Goal: Information Seeking & Learning: Check status

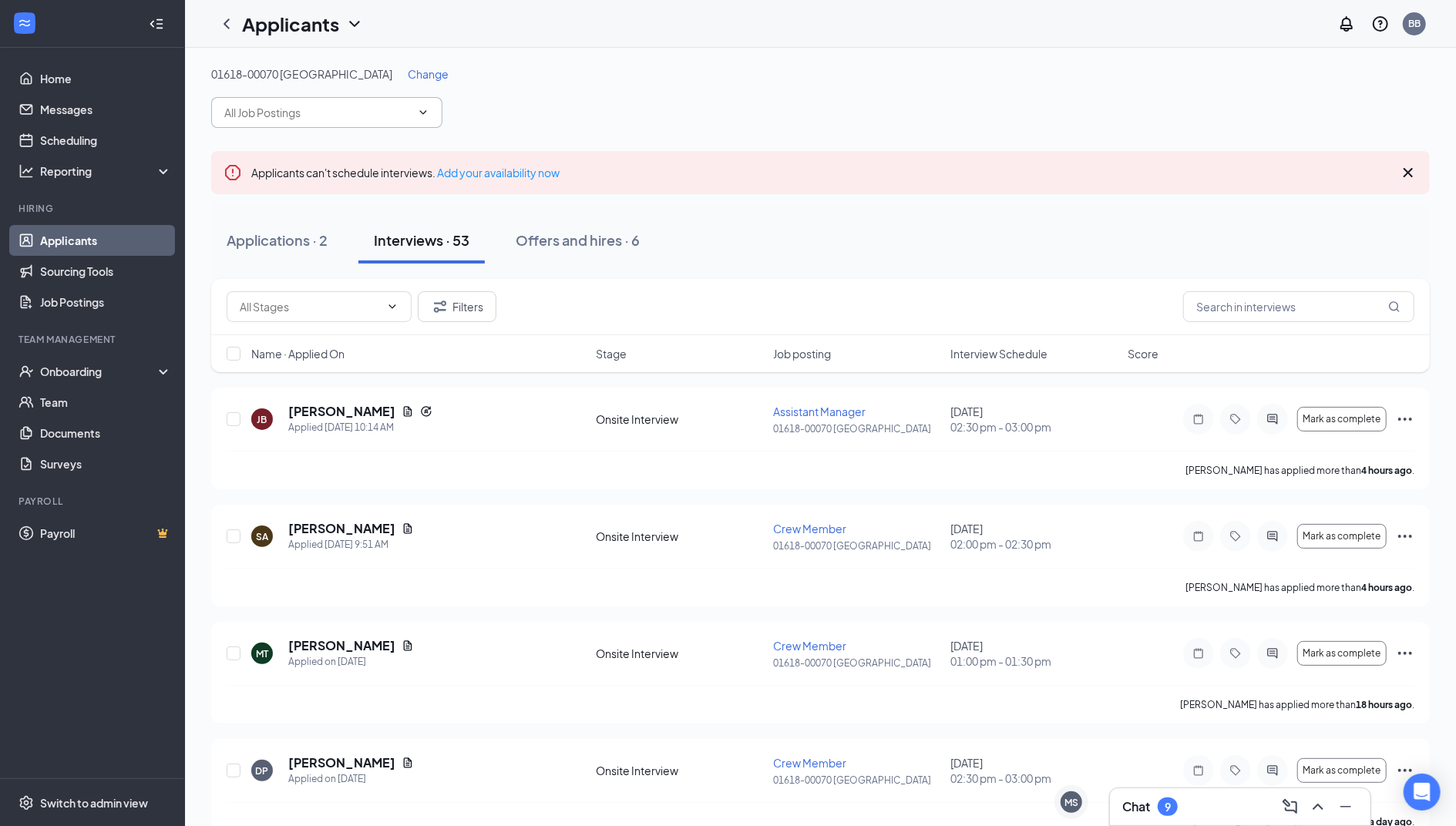
click at [373, 109] on input "text" at bounding box center [318, 112] width 187 height 17
click at [408, 77] on span "Change" at bounding box center [428, 74] width 40 height 14
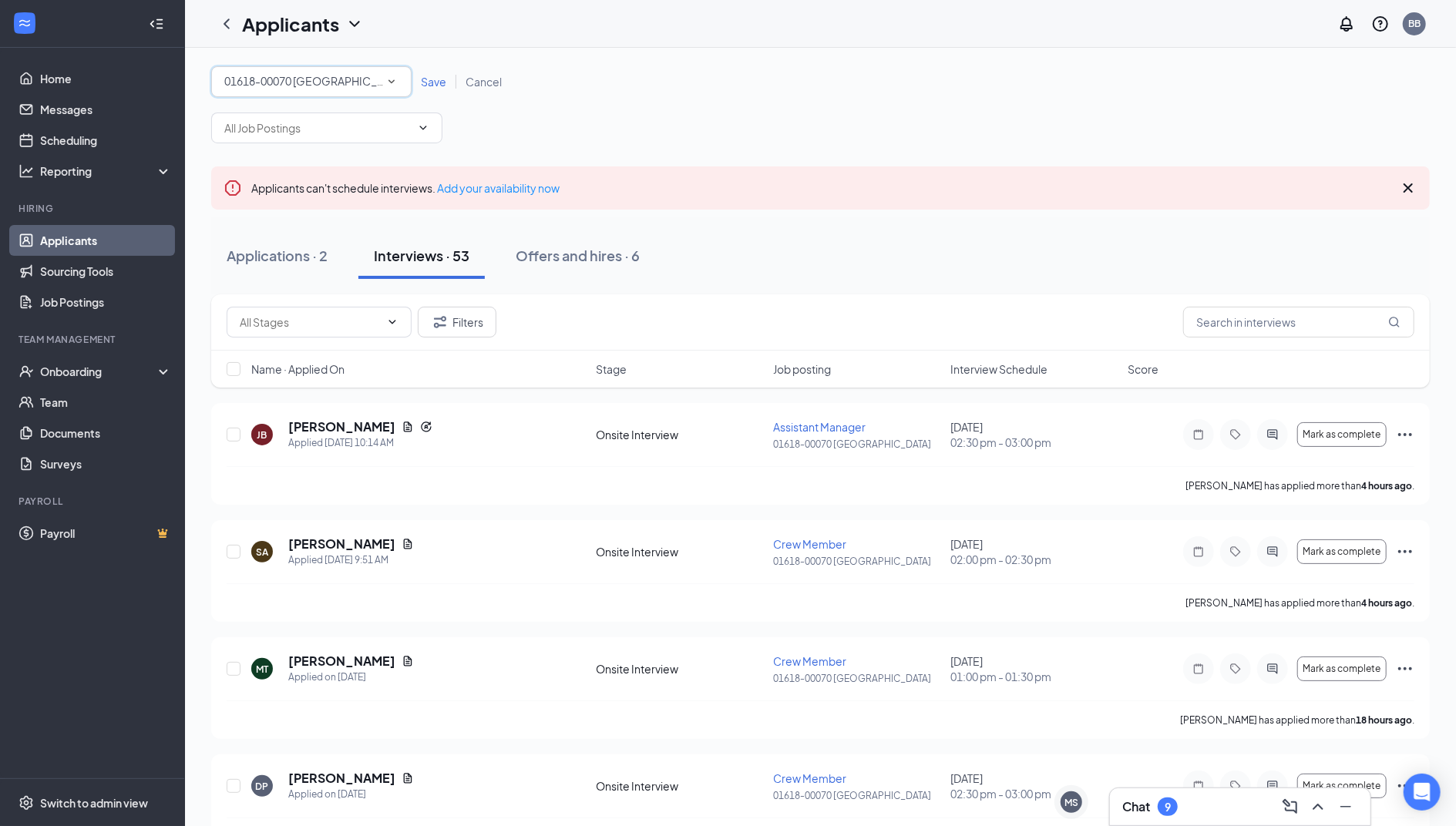
click at [399, 80] on div "All Locations 01618-00070 [GEOGRAPHIC_DATA]" at bounding box center [311, 81] width 201 height 31
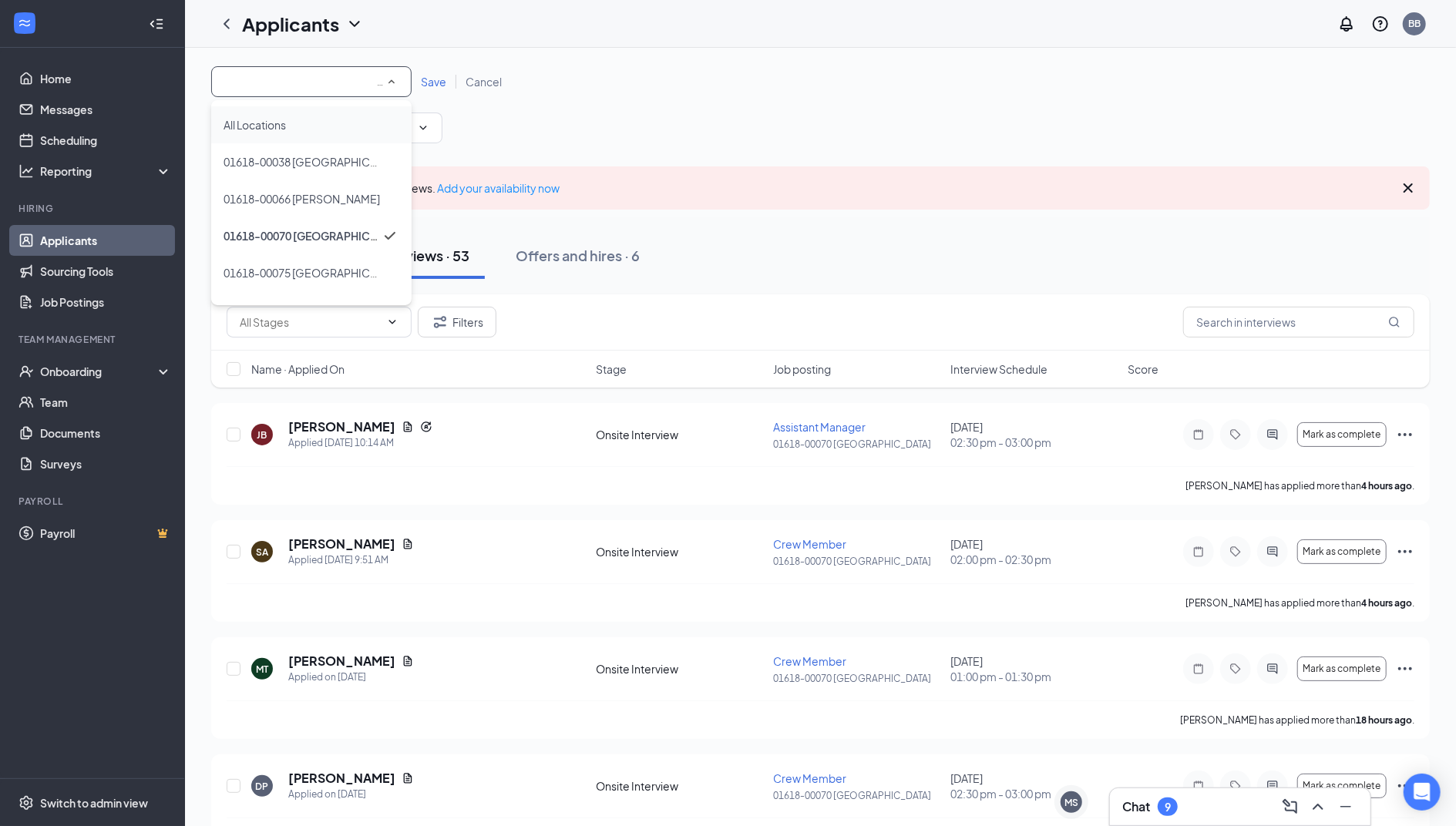
click at [356, 125] on div "All Locations" at bounding box center [311, 124] width 176 height 18
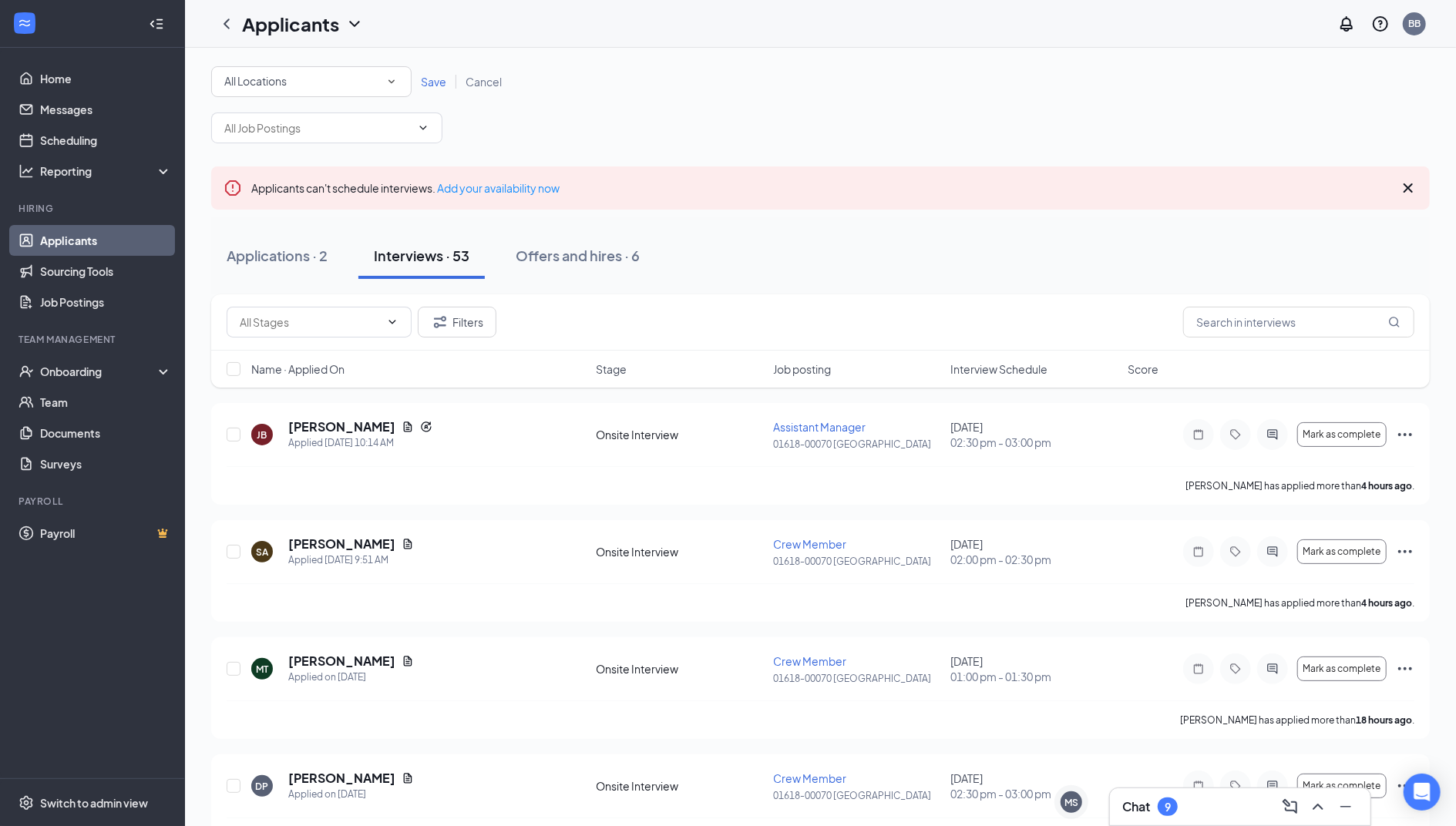
click at [430, 82] on span "Save" at bounding box center [433, 82] width 26 height 14
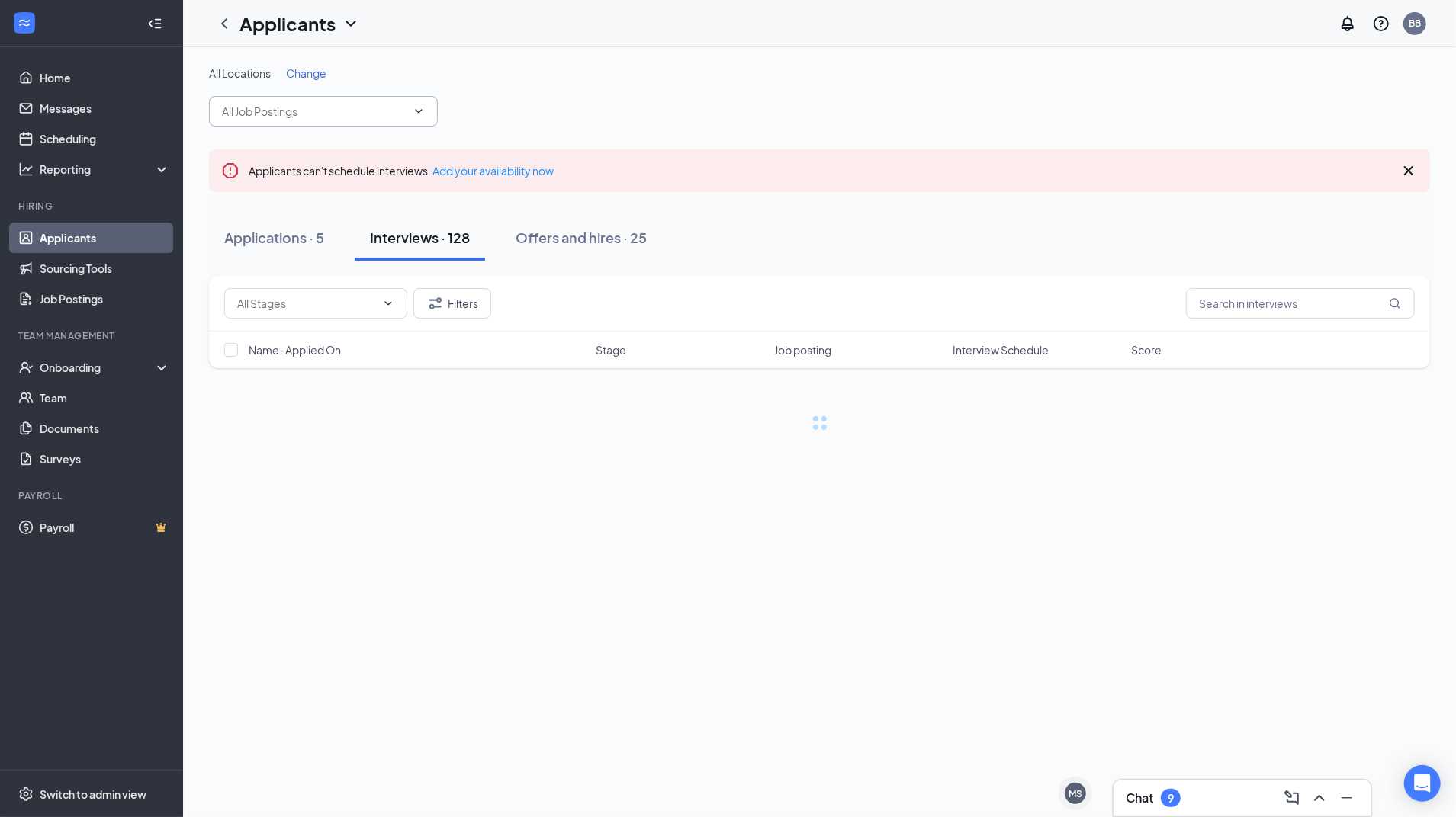
click at [412, 108] on span at bounding box center [418, 111] width 16 height 12
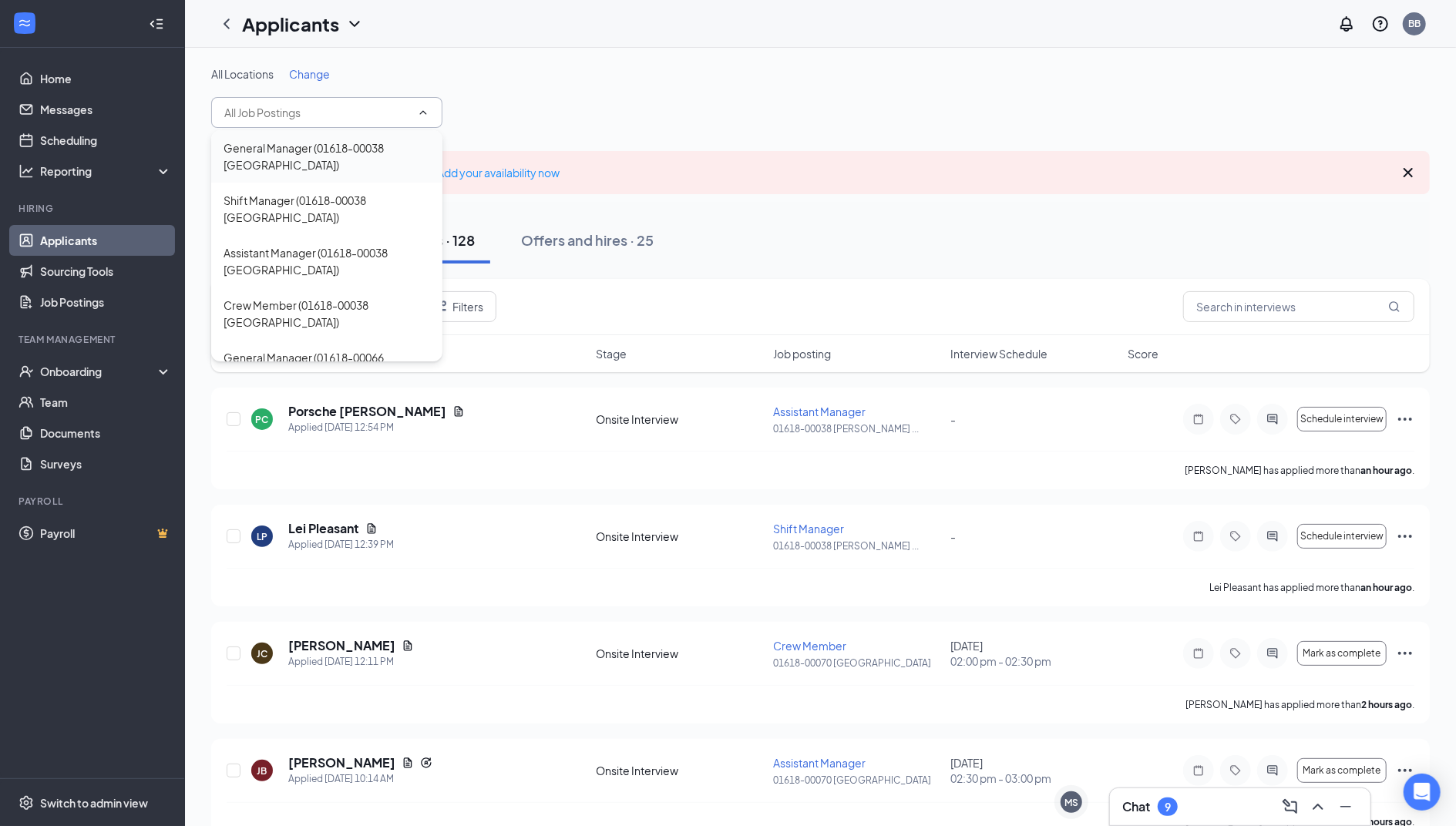
click at [404, 143] on div "General Manager (01618-00038 [GEOGRAPHIC_DATA])" at bounding box center [326, 157] width 207 height 34
type input "General Manager (01618-00038 [GEOGRAPHIC_DATA])"
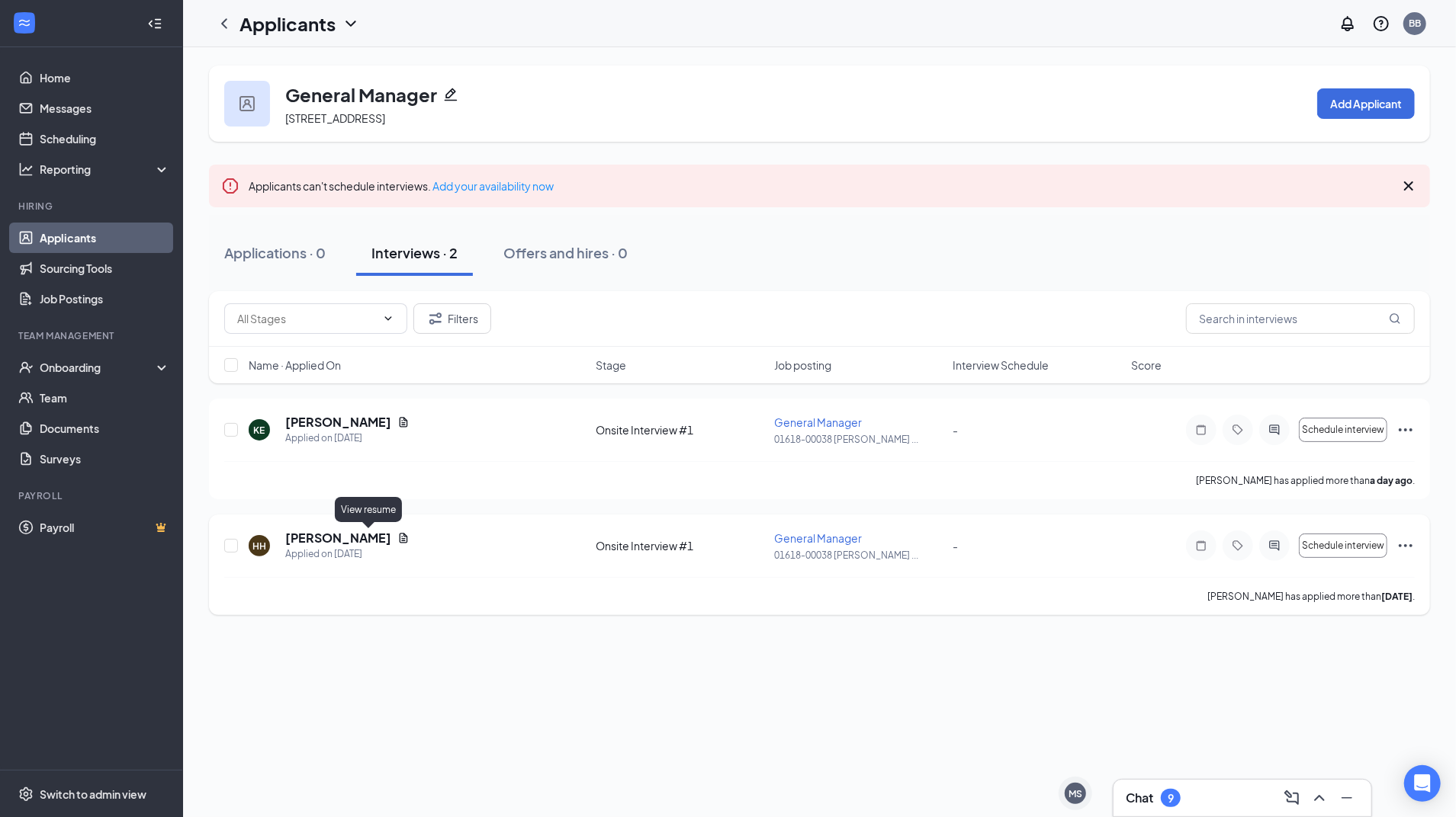
click at [398, 539] on icon "Document" at bounding box center [404, 539] width 12 height 12
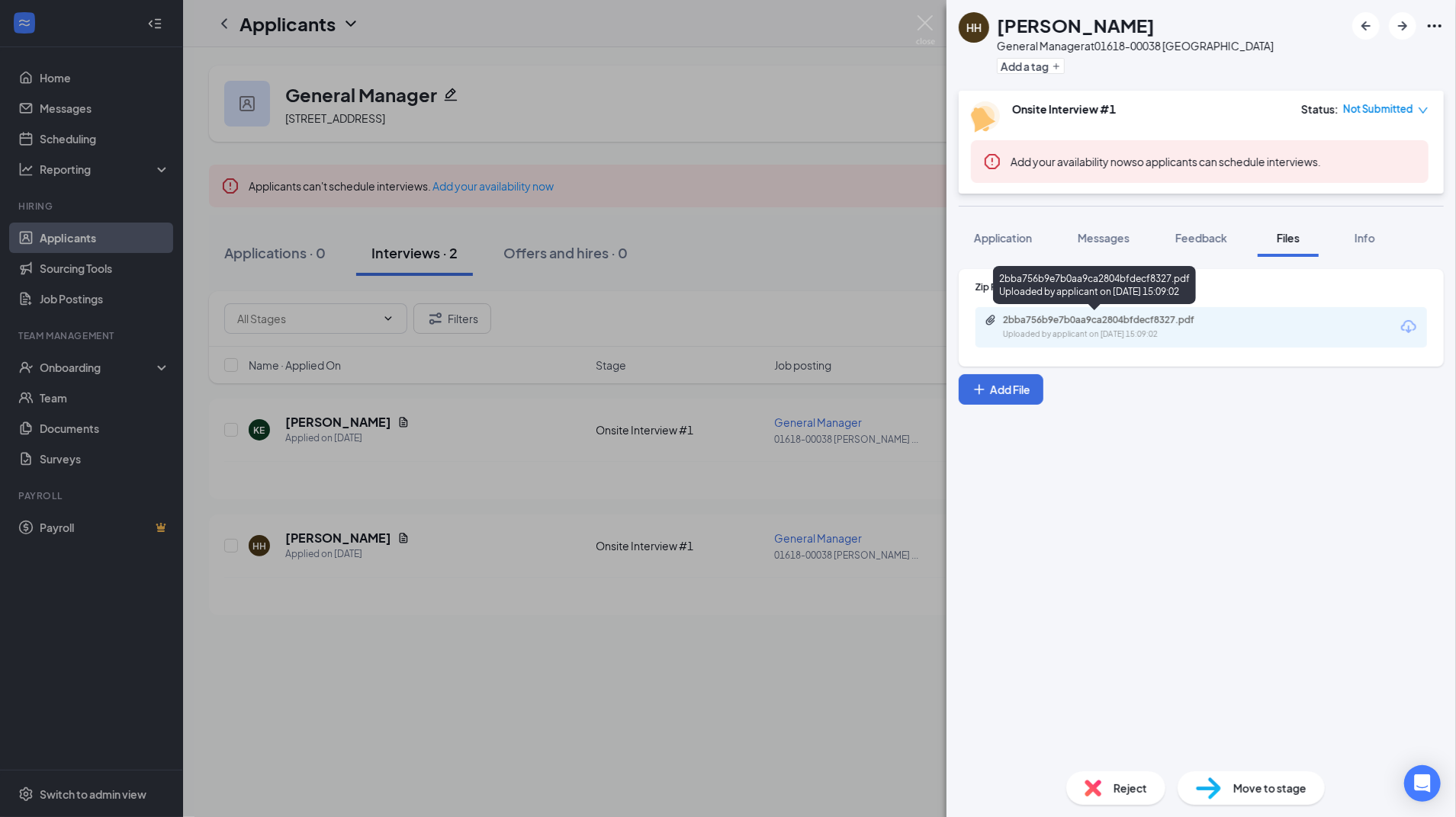
click at [1129, 338] on div "Uploaded by applicant on [DATE] 15:09:02" at bounding box center [1117, 335] width 229 height 12
click at [916, 30] on img at bounding box center [925, 30] width 19 height 30
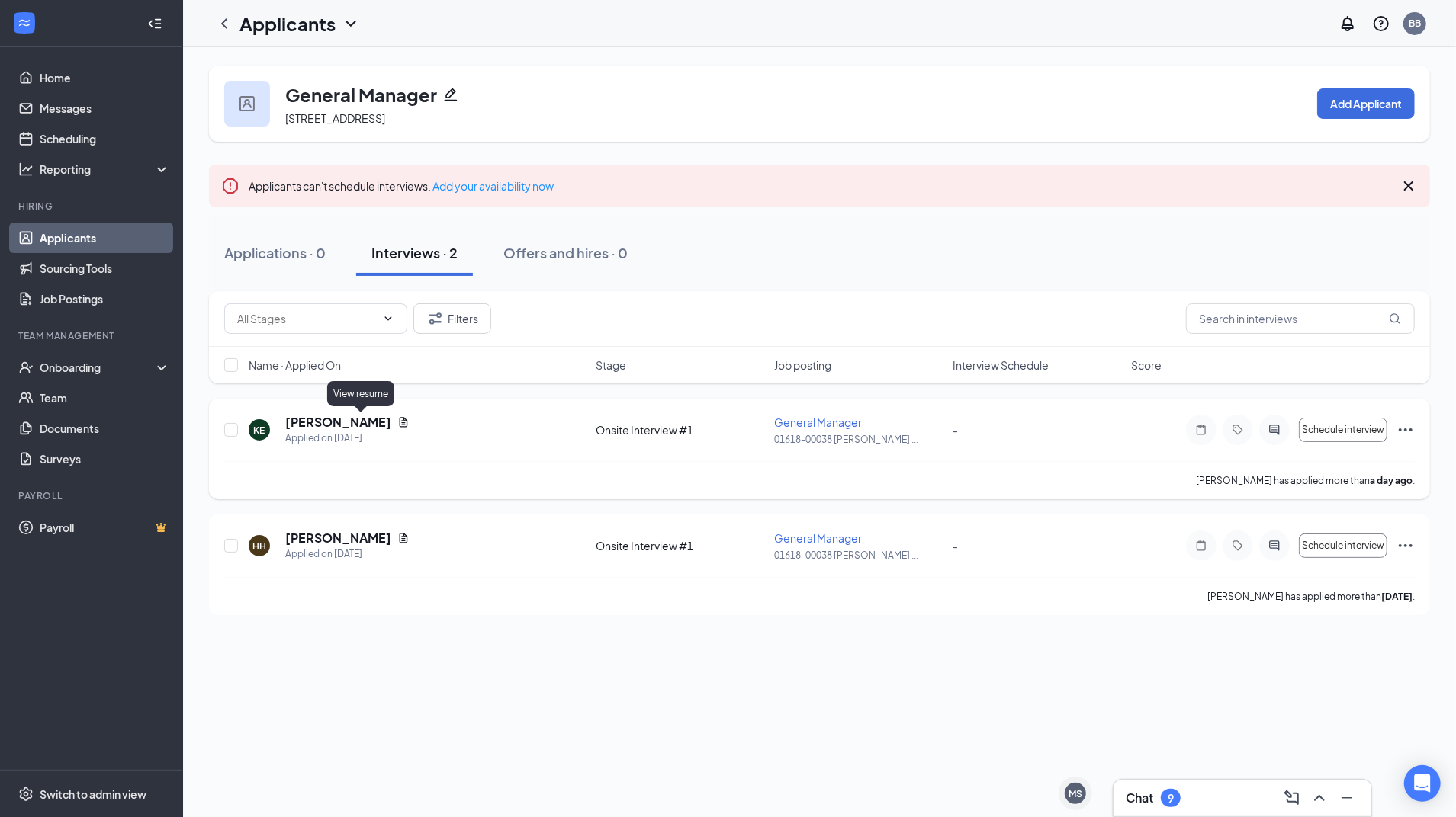
click at [398, 425] on icon "Document" at bounding box center [404, 422] width 12 height 12
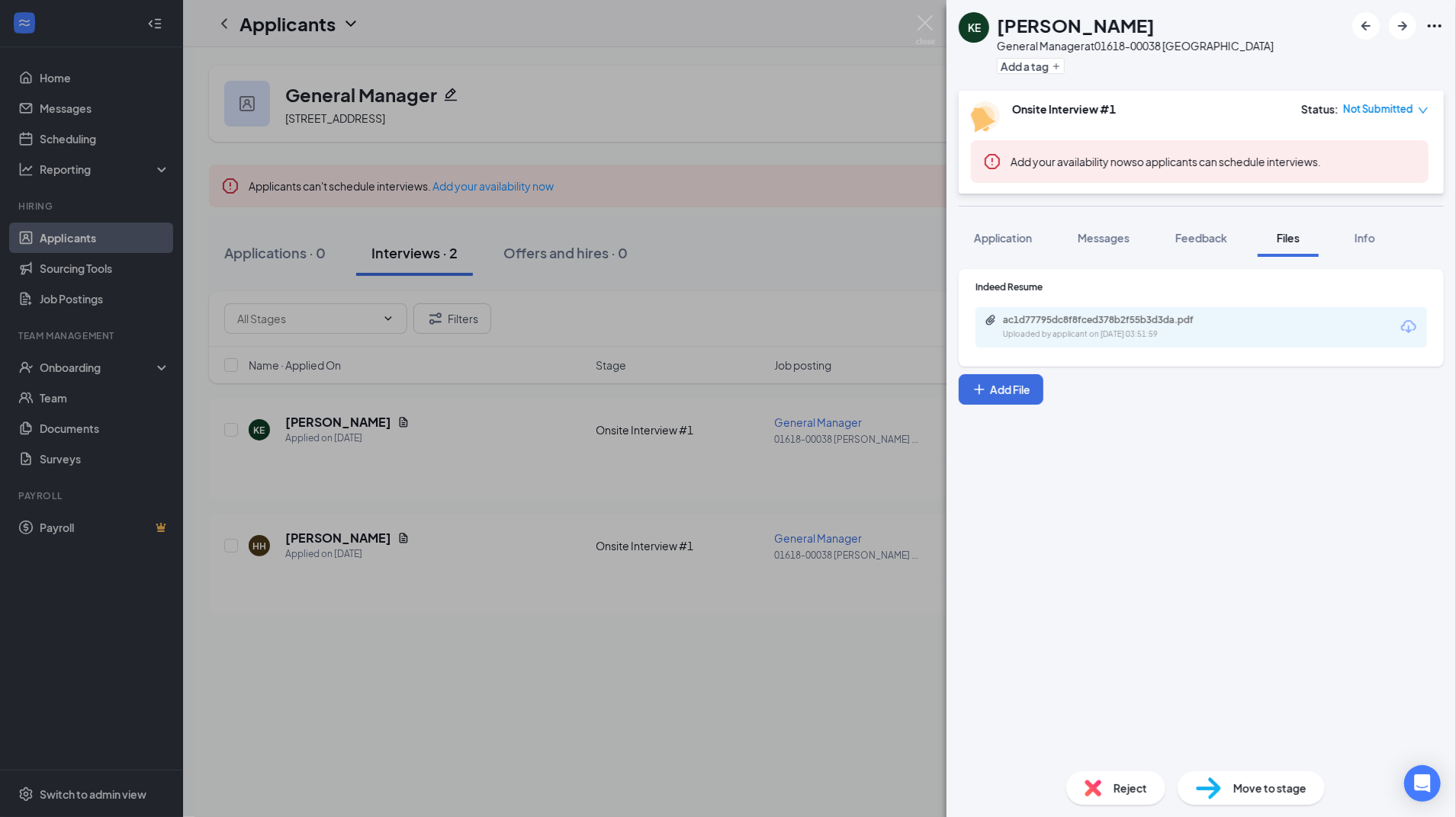
click at [1089, 320] on div "ac1d77795dc8f8fced378b2f55b3d3da.pdf" at bounding box center [1109, 320] width 213 height 12
click at [920, 37] on img at bounding box center [925, 30] width 19 height 30
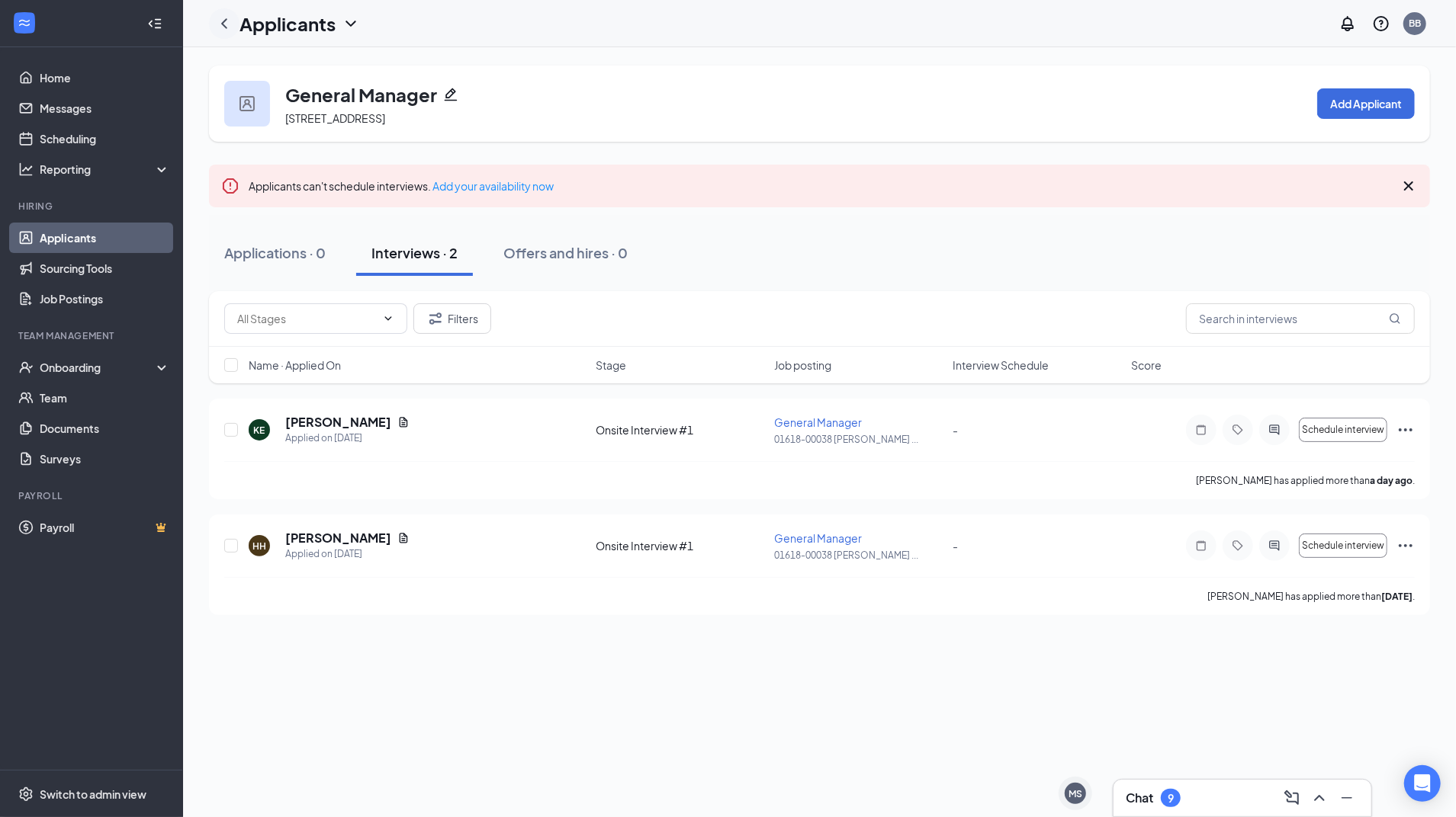
click at [225, 24] on icon "ChevronLeft" at bounding box center [224, 23] width 18 height 18
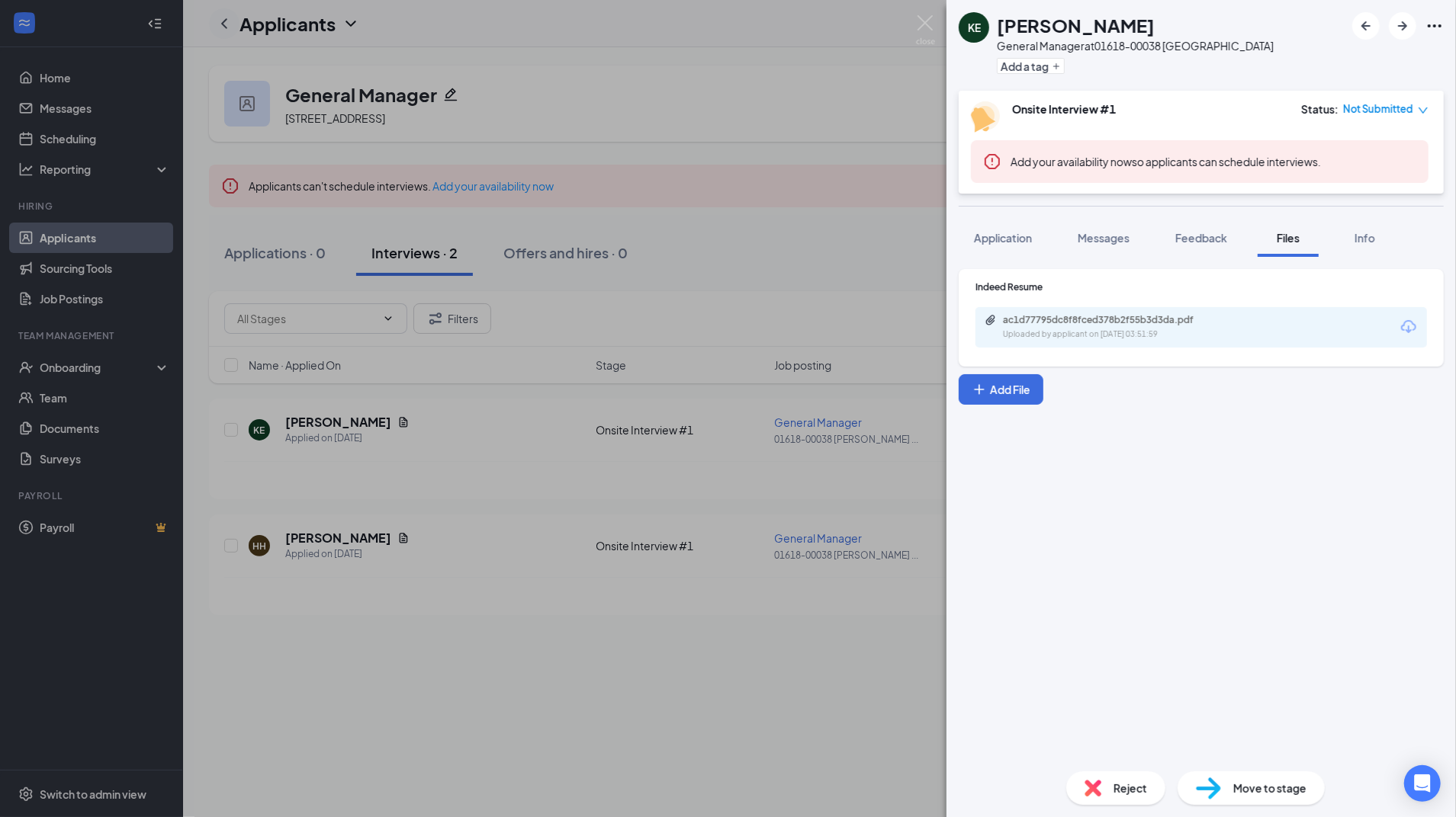
click at [225, 24] on div "KE [PERSON_NAME] General Manager at 01618-00038 Burlington Add a tag Onsite Int…" at bounding box center [728, 408] width 1456 height 817
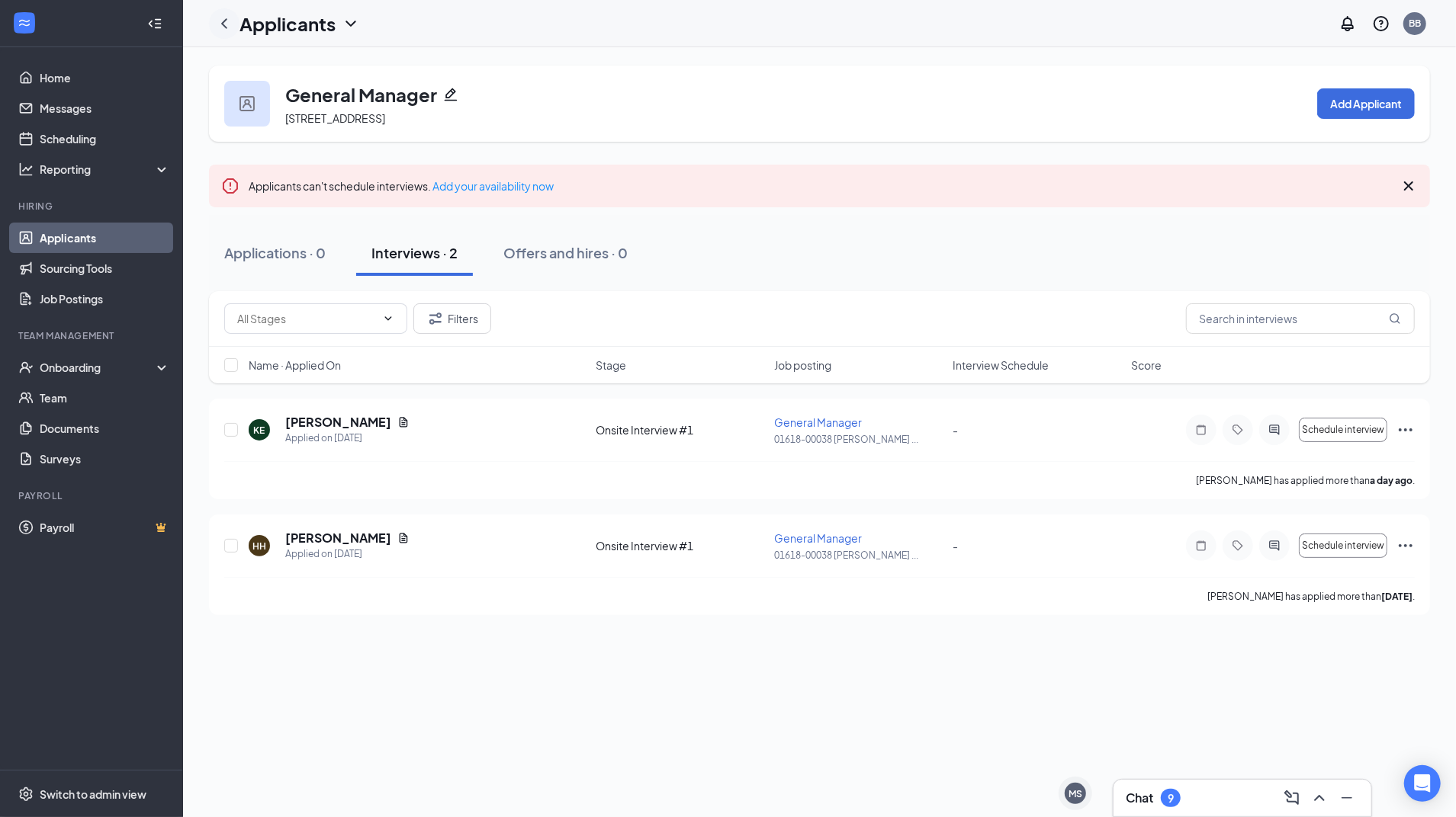
click at [225, 24] on icon "ChevronLeft" at bounding box center [224, 23] width 18 height 18
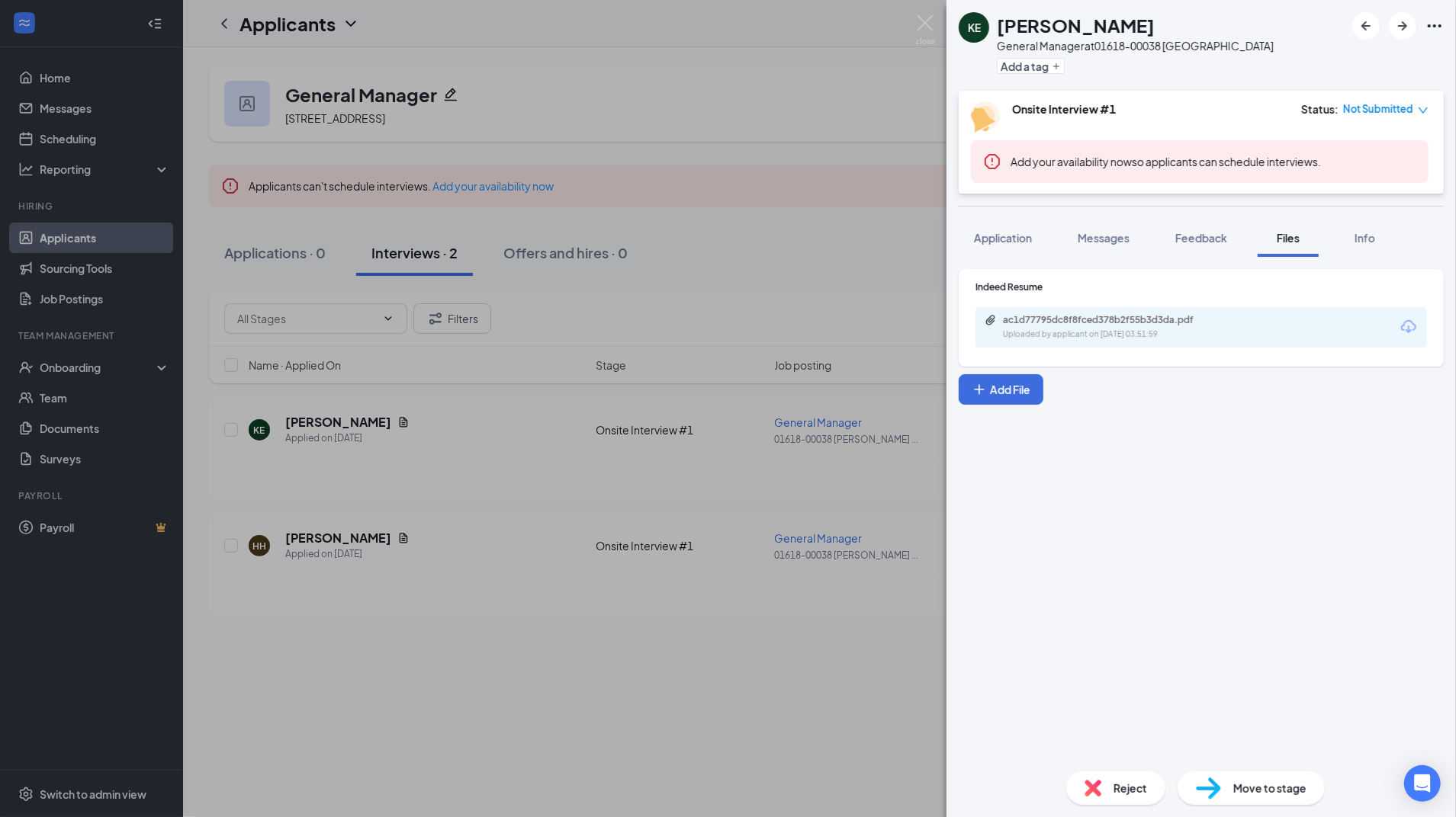
click at [520, 70] on div "KE [PERSON_NAME] General Manager at 01618-00038 Burlington Add a tag Onsite Int…" at bounding box center [728, 408] width 1456 height 817
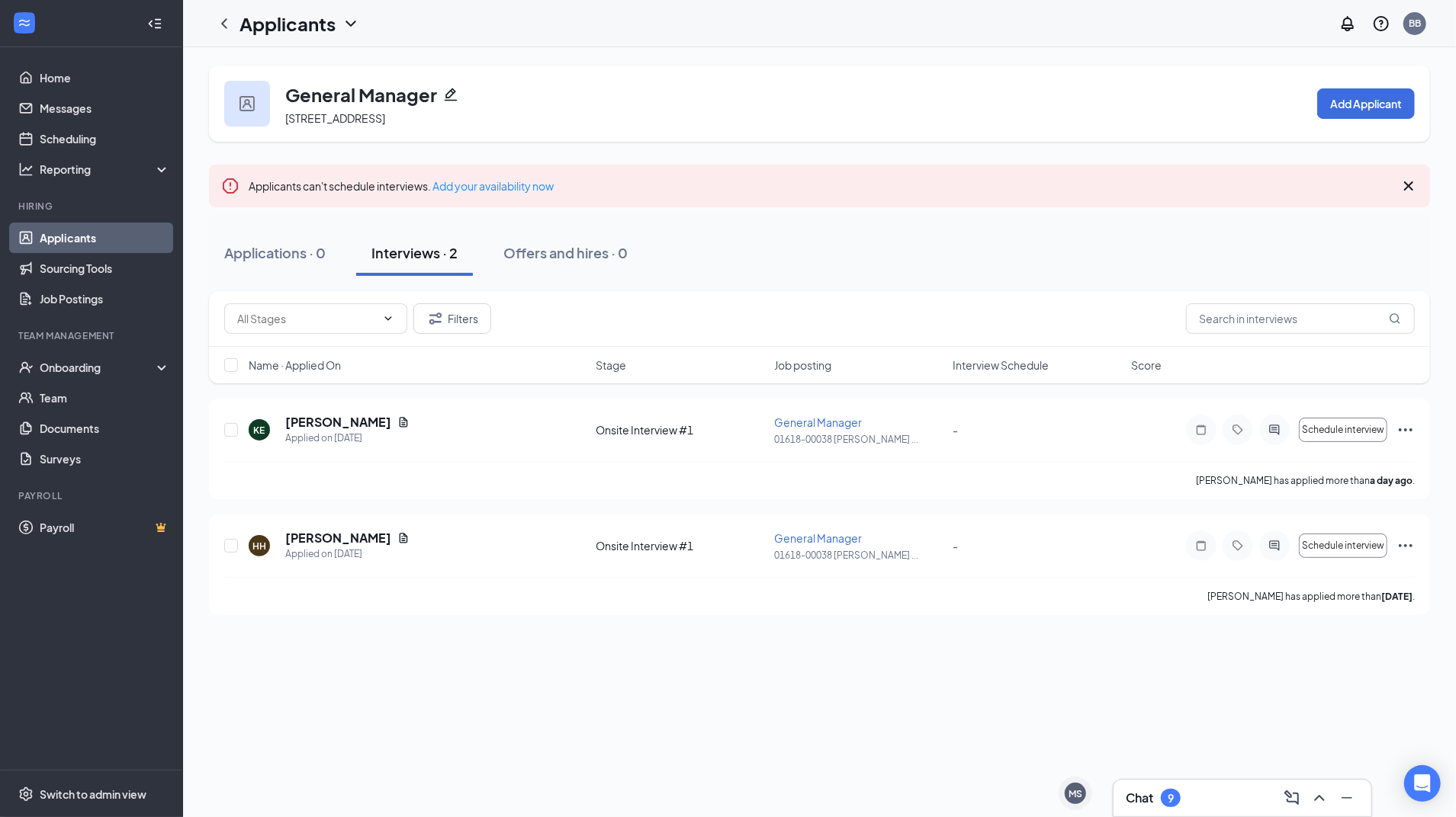
click at [349, 29] on icon "ChevronDown" at bounding box center [351, 23] width 18 height 18
click at [314, 157] on div "General Manager [STREET_ADDRESS] Add Applicant Applicants can't schedule interv…" at bounding box center [819, 340] width 1221 height 550
click at [218, 20] on icon "ChevronLeft" at bounding box center [224, 23] width 18 height 18
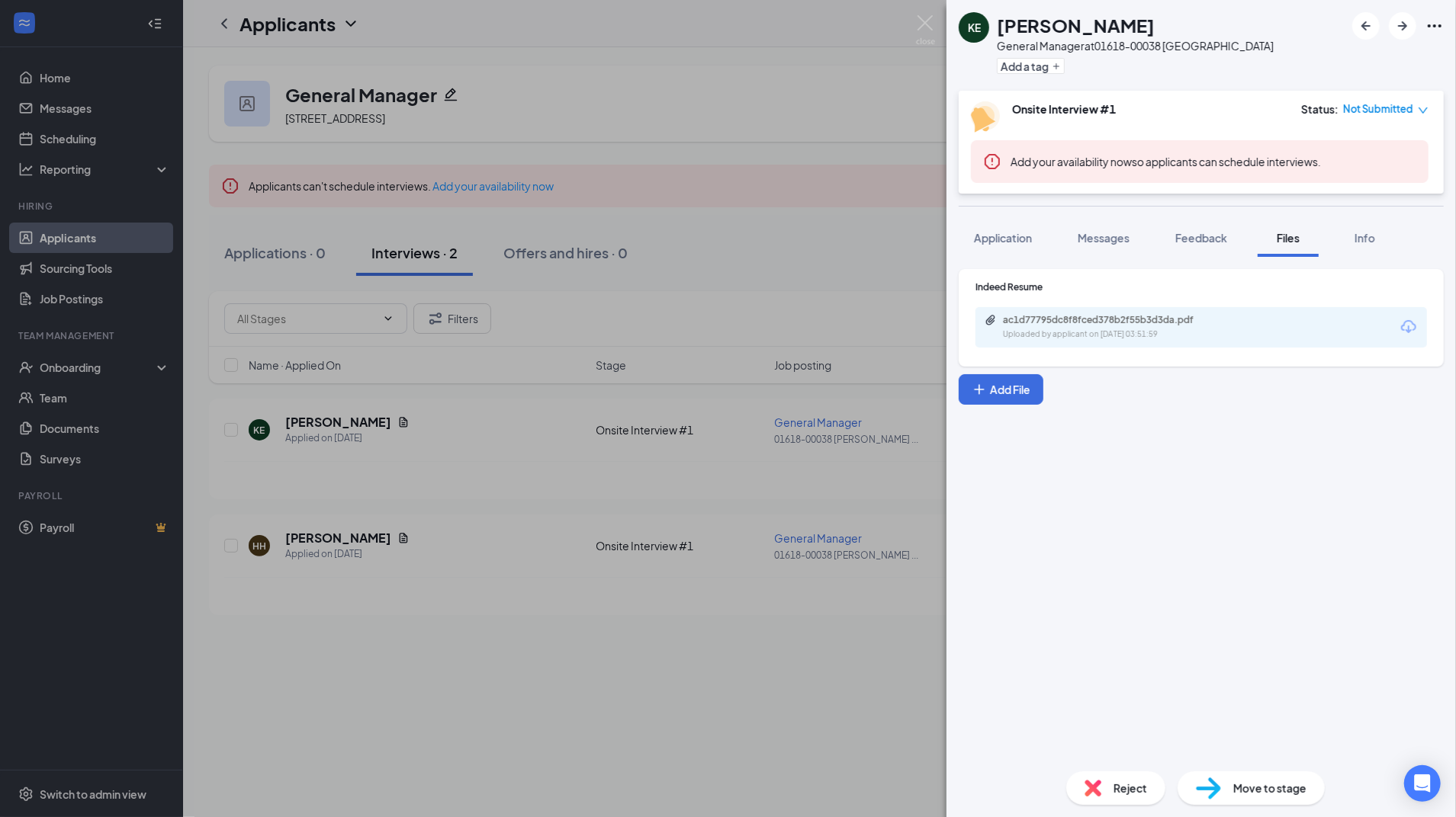
click at [64, 252] on div "KE [PERSON_NAME] General Manager at 01618-00038 Burlington Add a tag Onsite Int…" at bounding box center [728, 408] width 1456 height 817
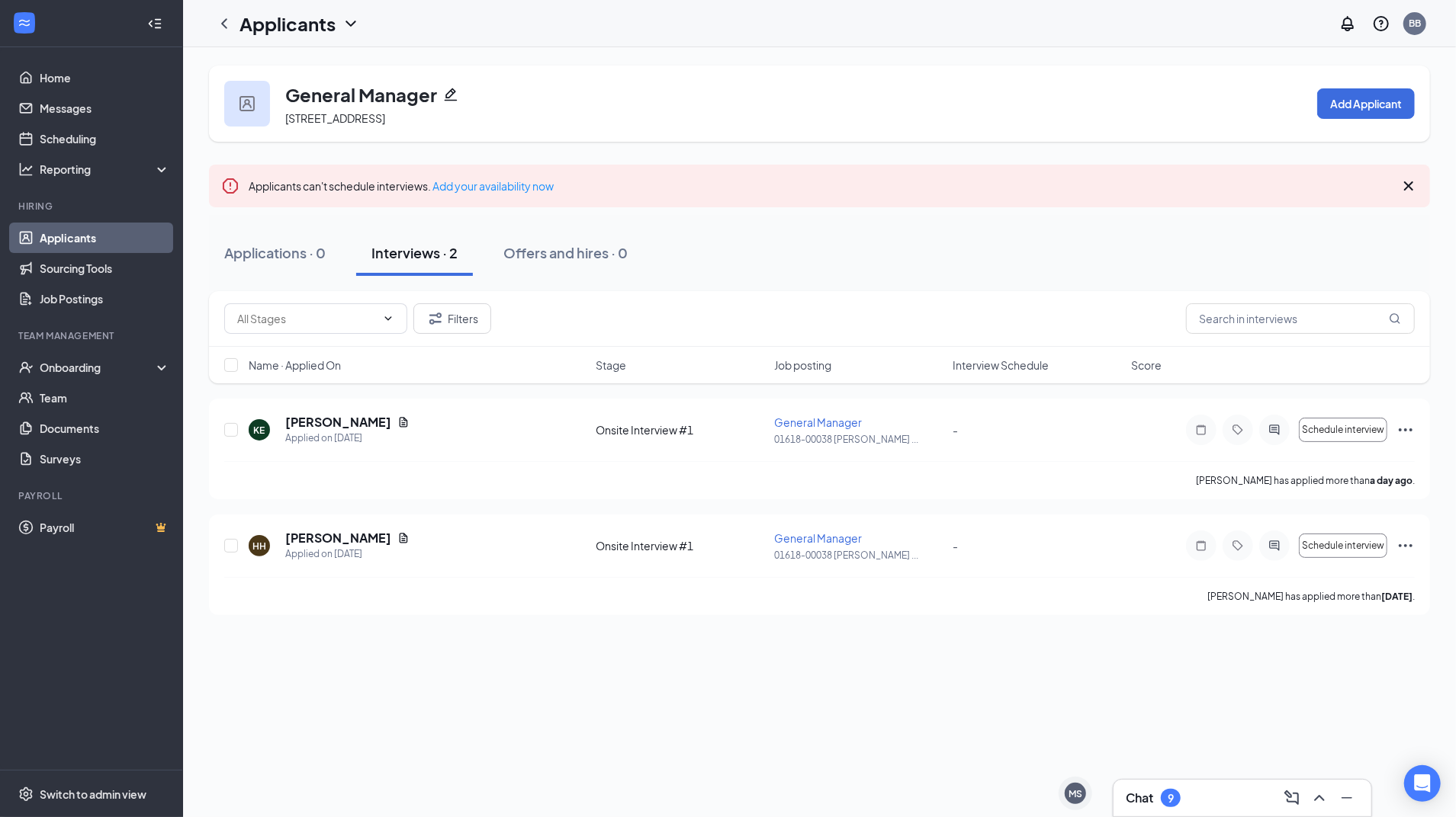
click at [64, 251] on link "Applicants" at bounding box center [105, 238] width 131 height 30
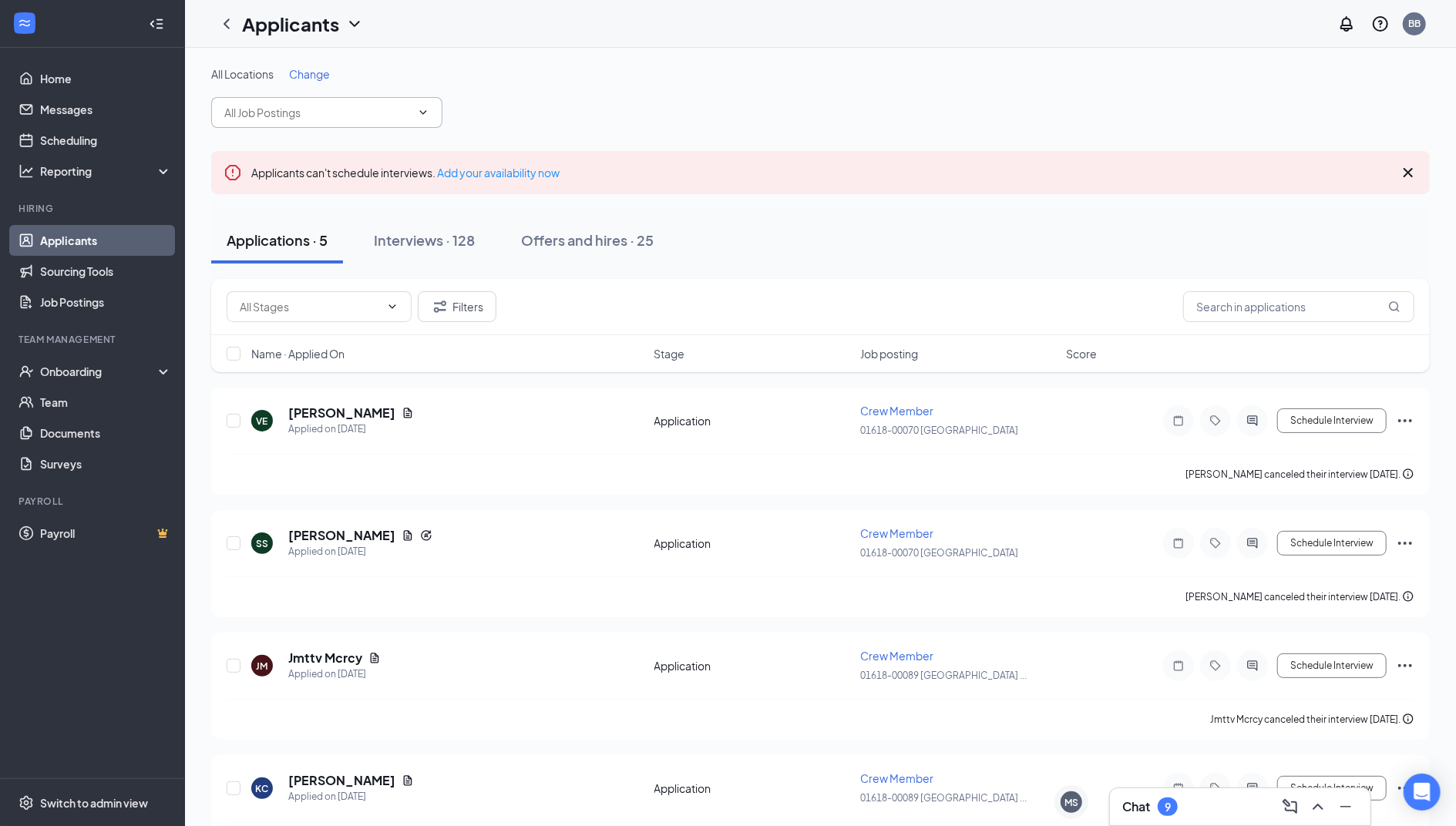
click at [421, 119] on span at bounding box center [326, 112] width 231 height 31
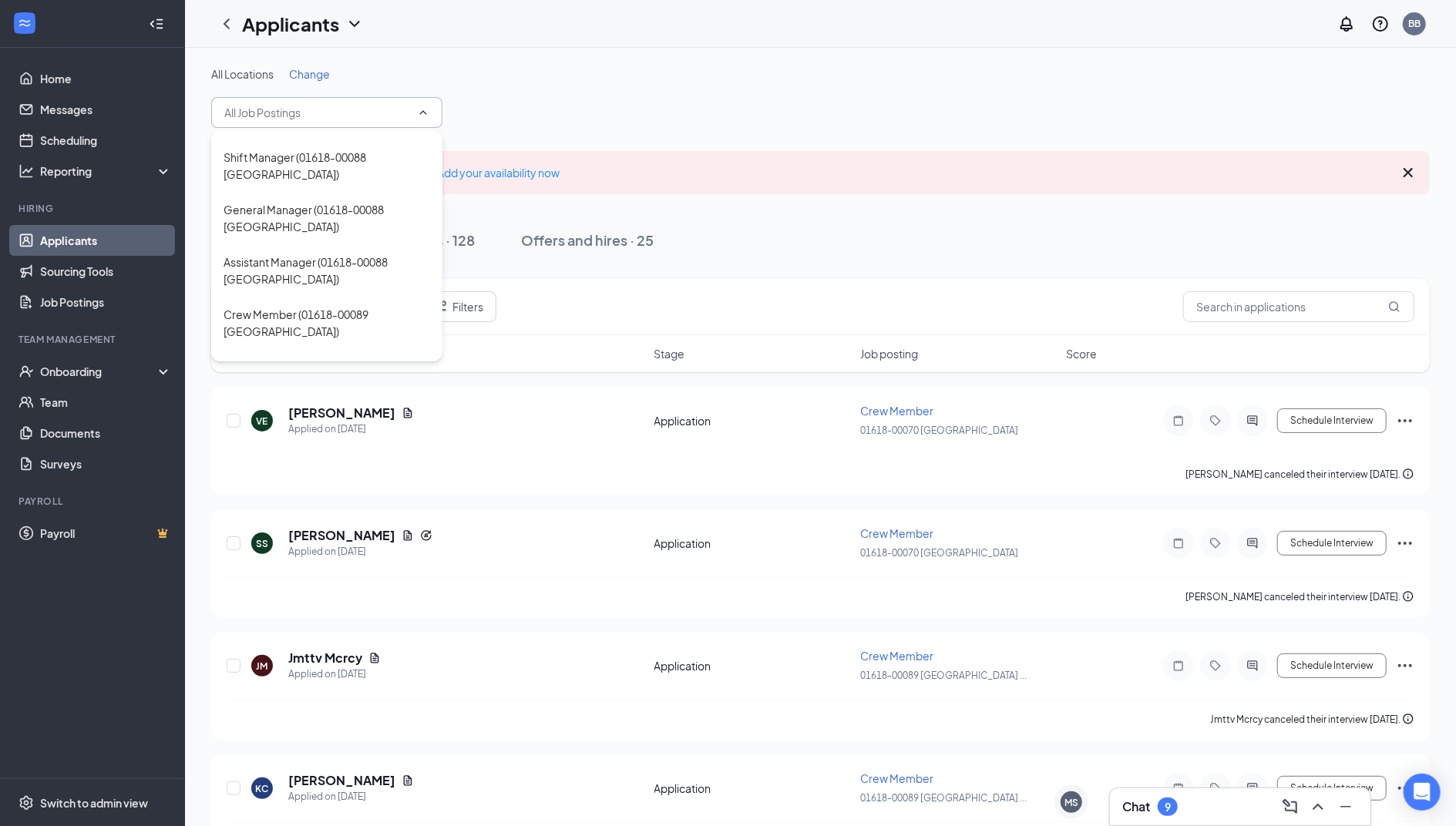
scroll to position [1027, 0]
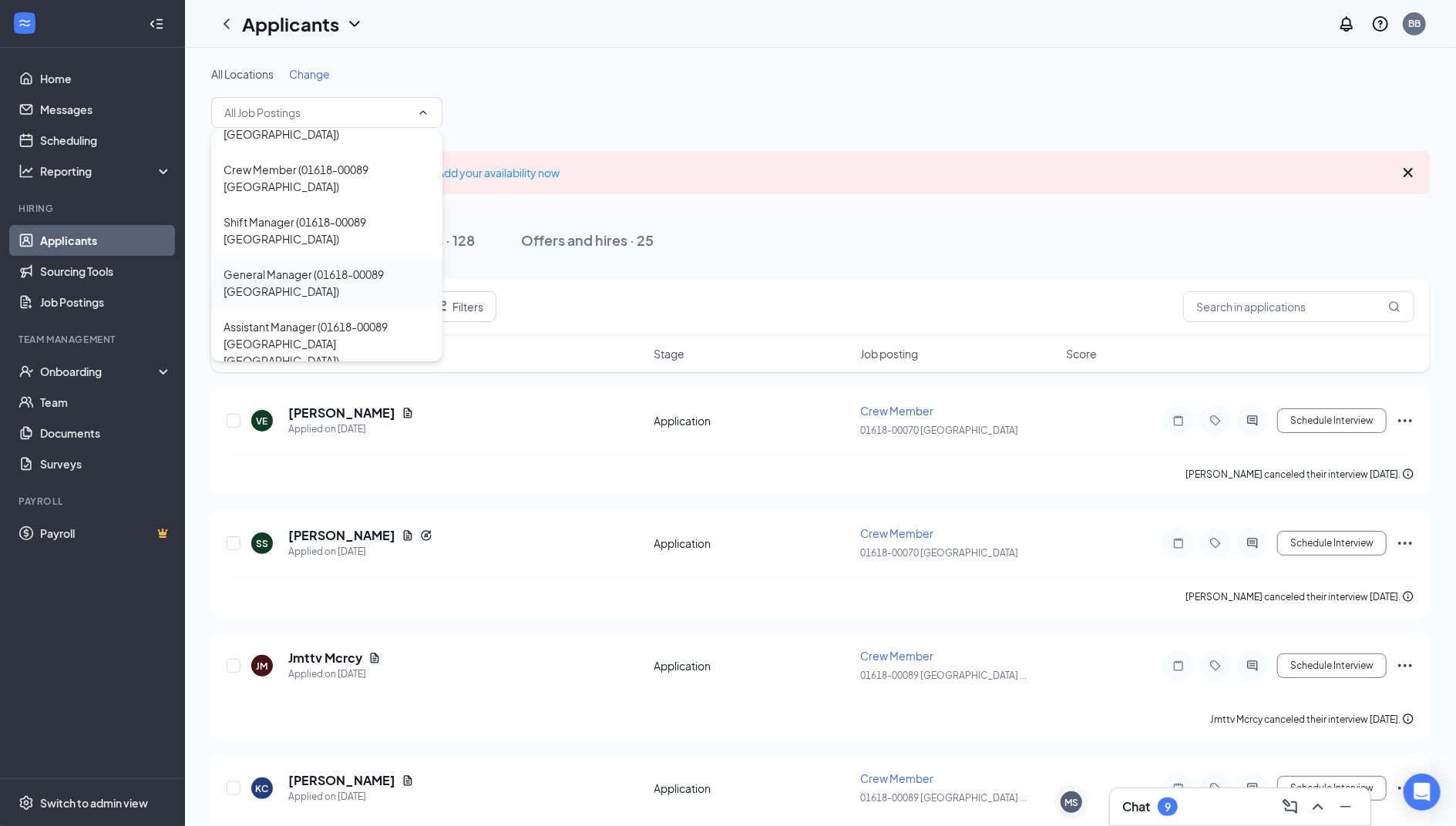
click at [369, 299] on div "General Manager (01618-00089 [GEOGRAPHIC_DATA])" at bounding box center [326, 282] width 207 height 34
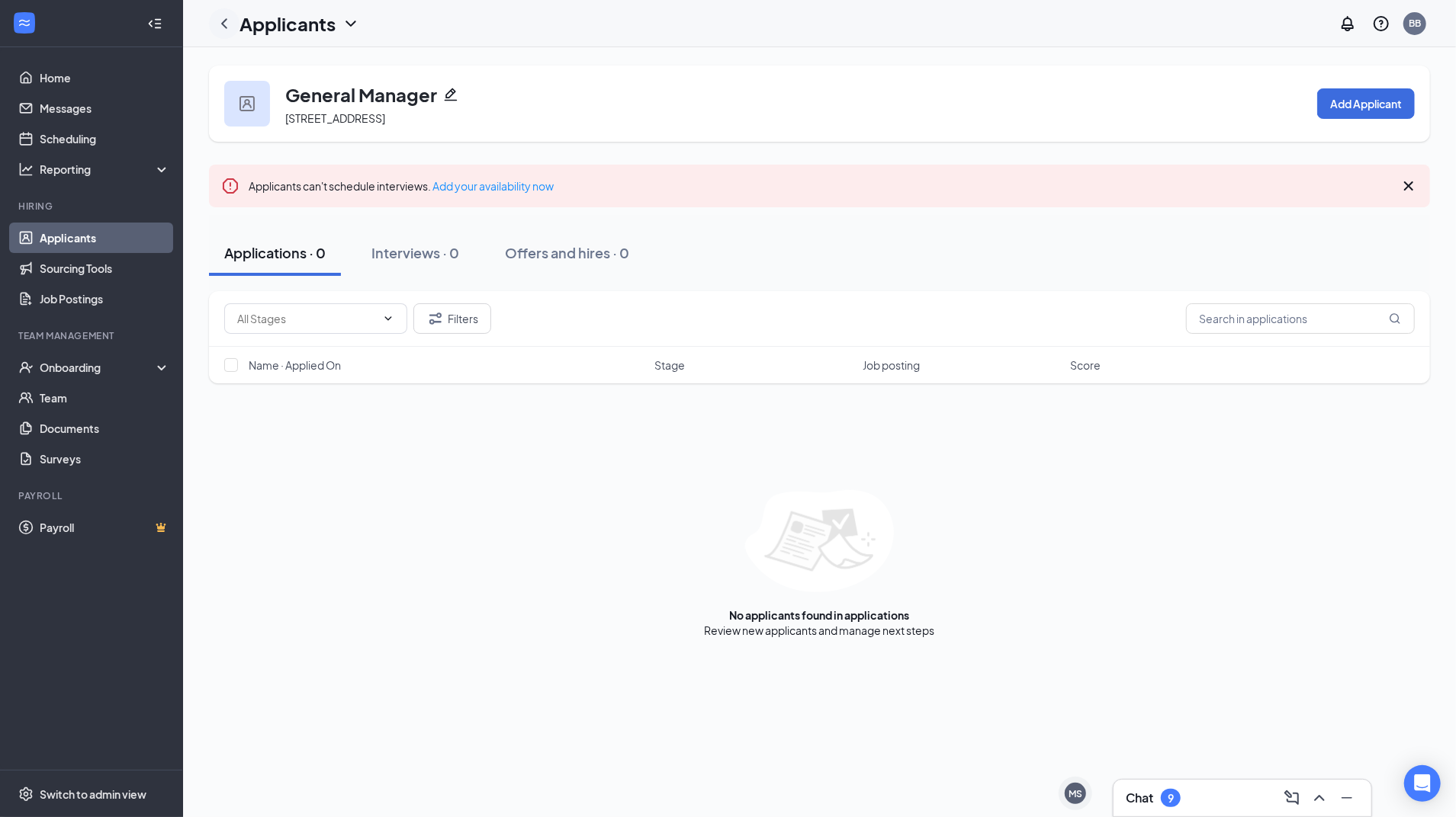
click at [227, 32] on div at bounding box center [224, 23] width 30 height 30
click at [225, 30] on icon "ChevronLeft" at bounding box center [224, 23] width 18 height 18
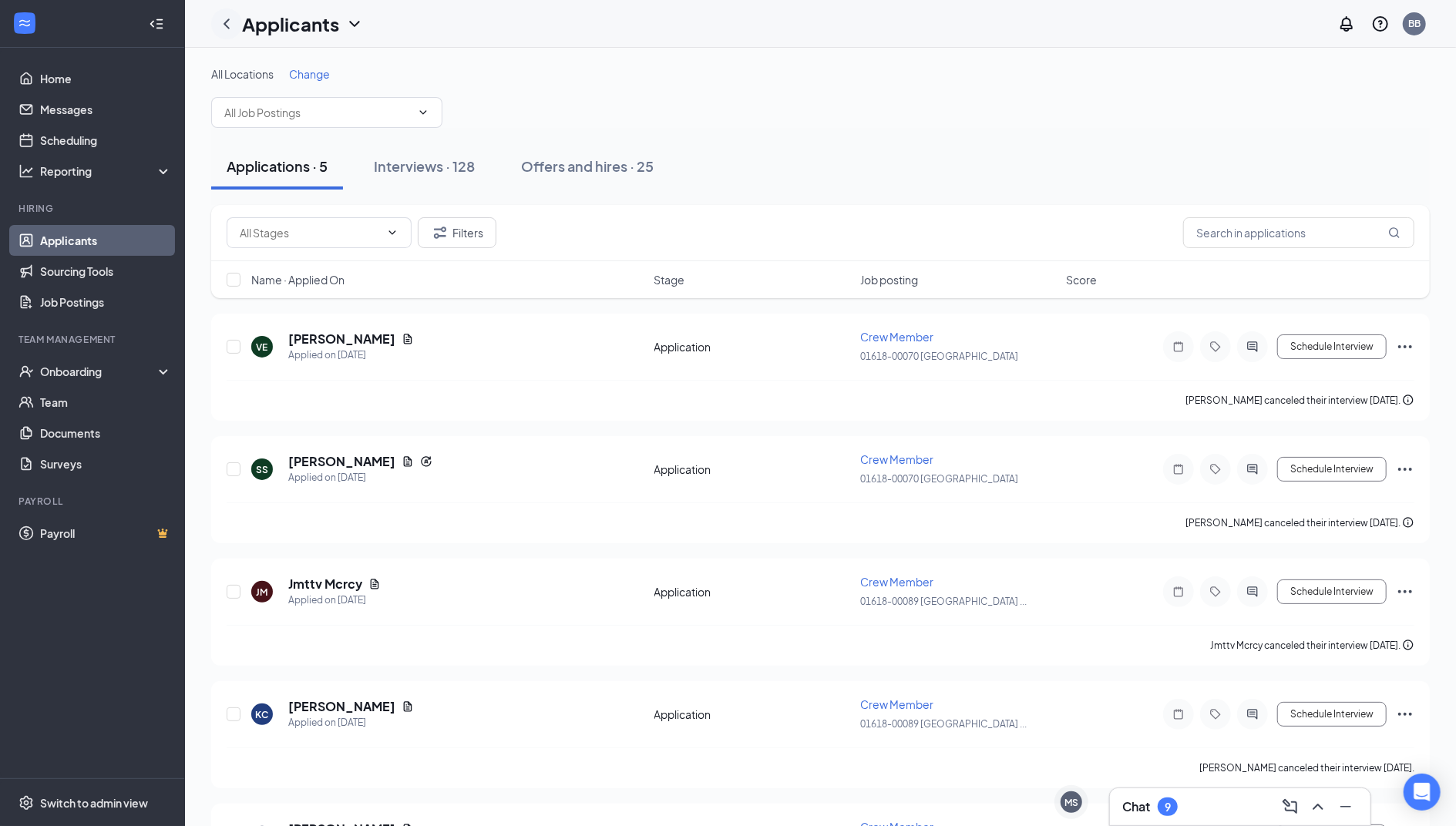
click at [227, 31] on icon "ChevronLeft" at bounding box center [226, 24] width 18 height 18
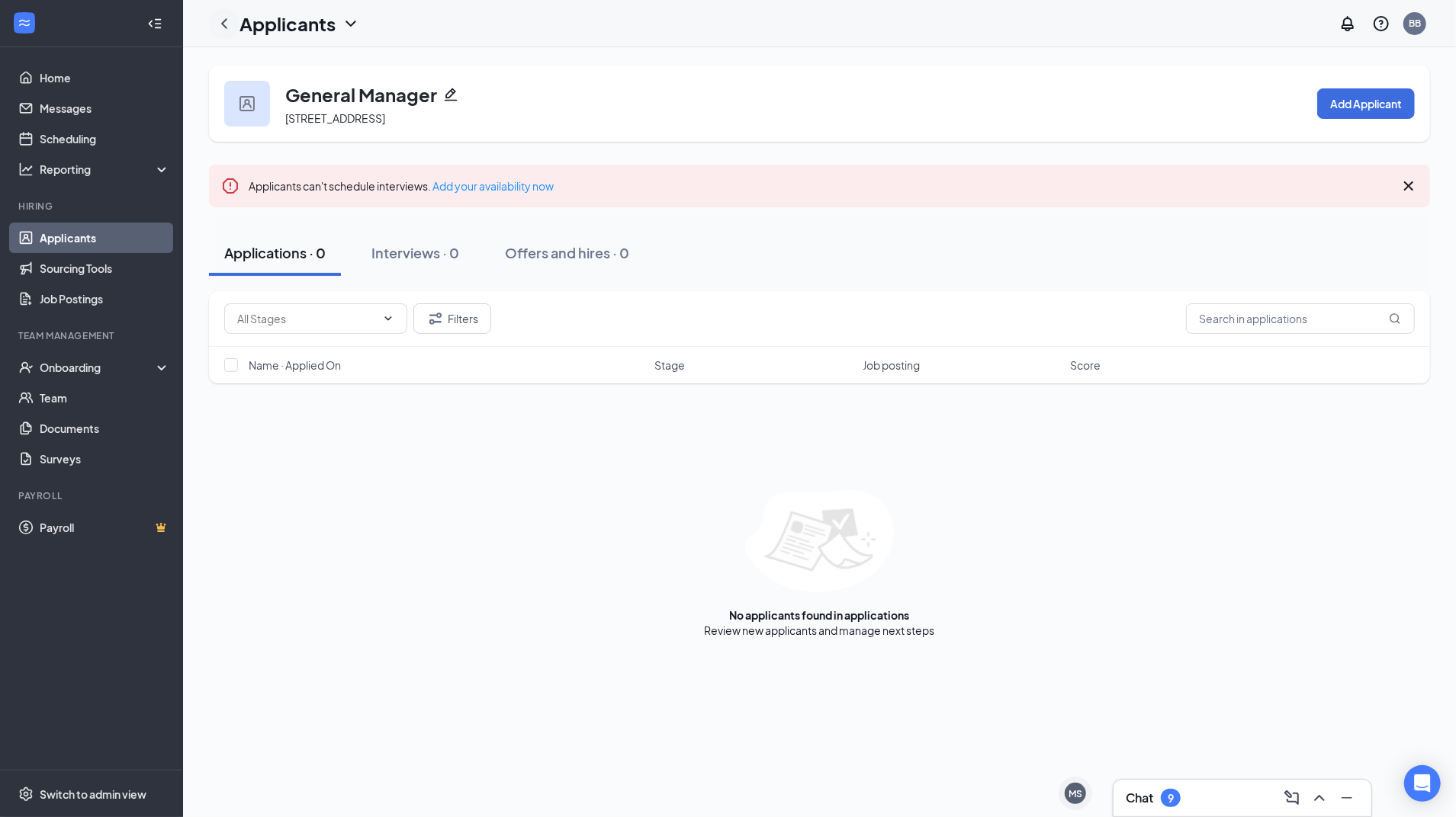
click at [218, 28] on icon "ChevronLeft" at bounding box center [224, 23] width 18 height 18
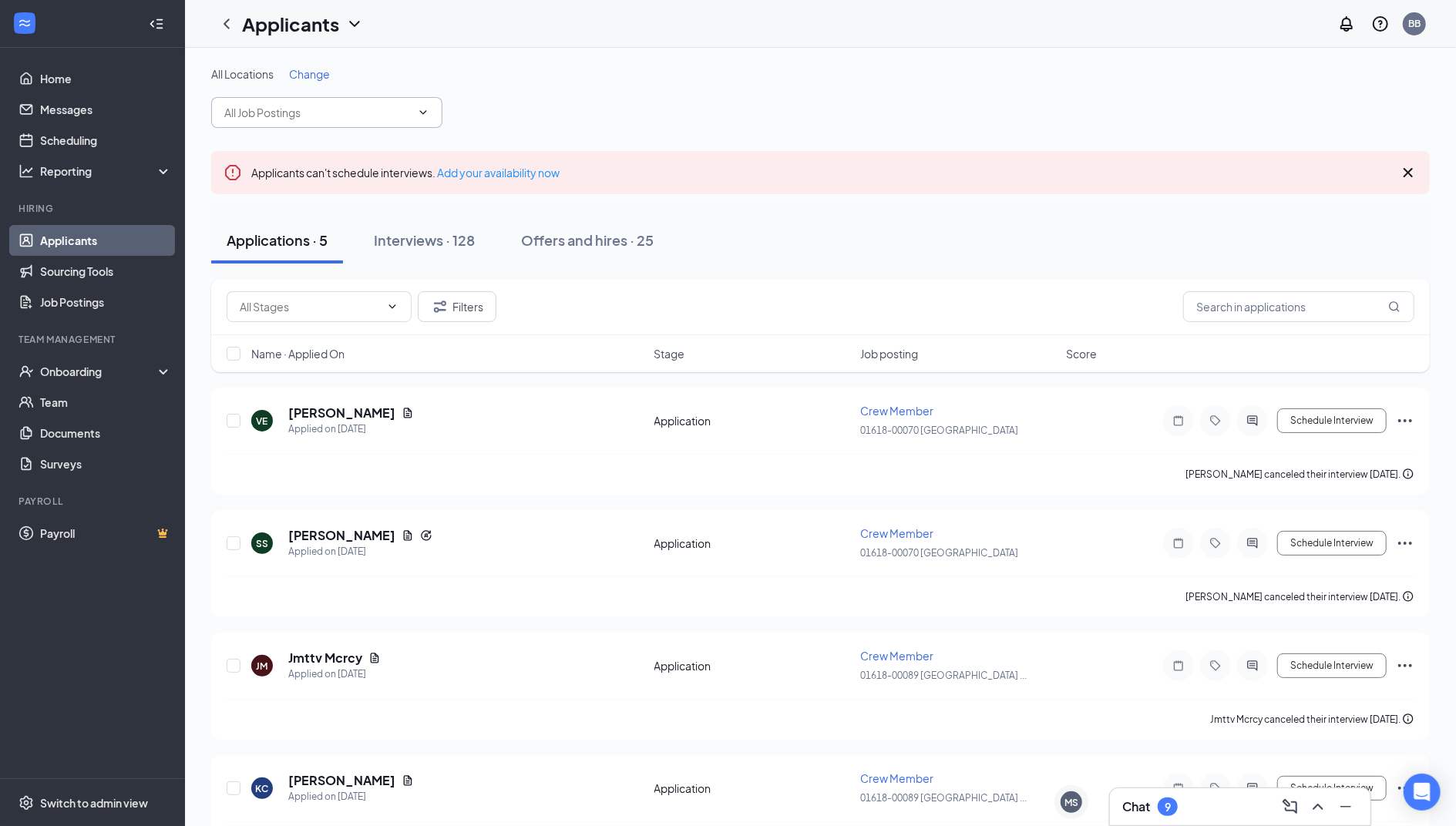
click at [426, 119] on span at bounding box center [326, 112] width 231 height 31
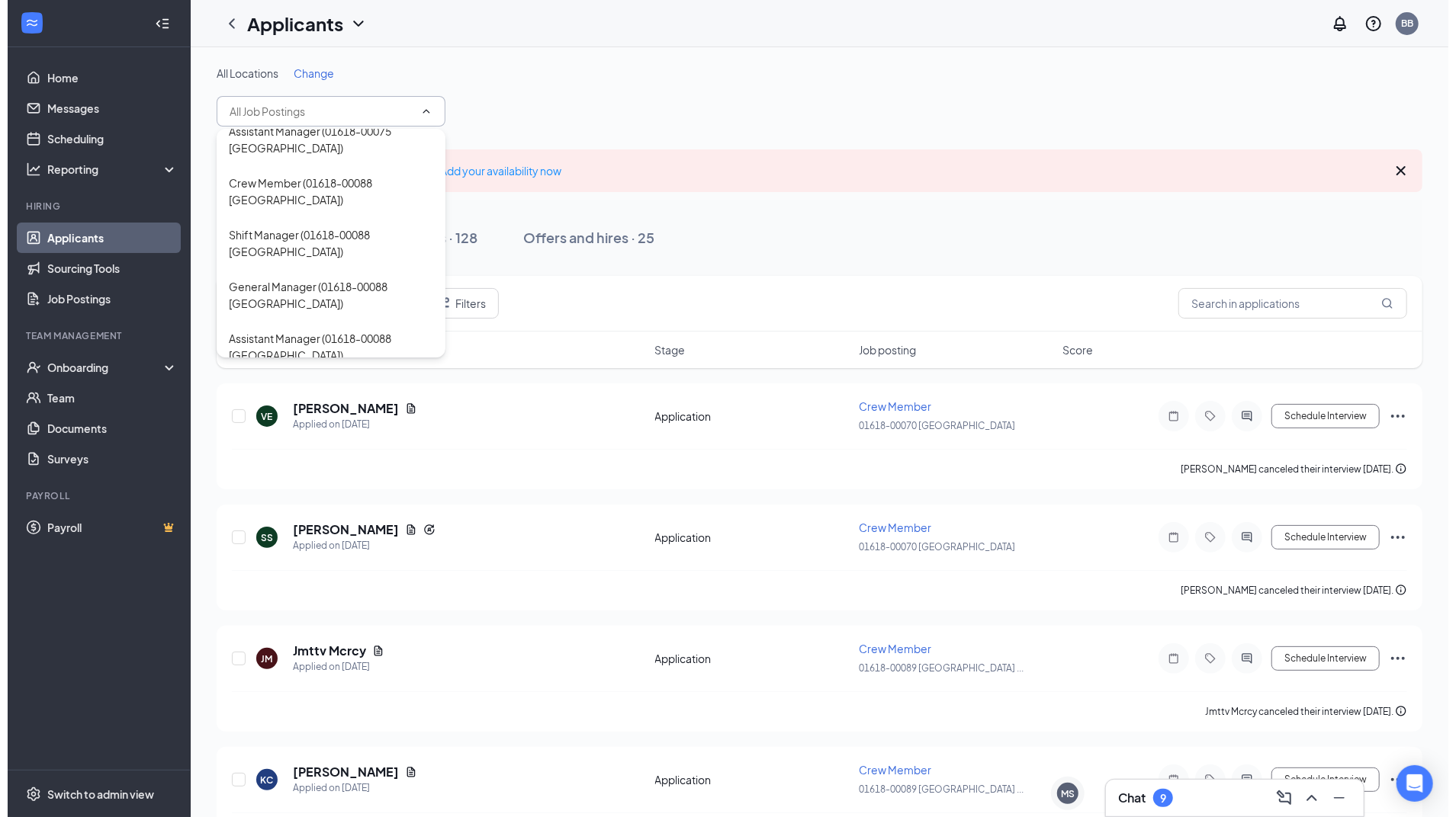
scroll to position [789, 0]
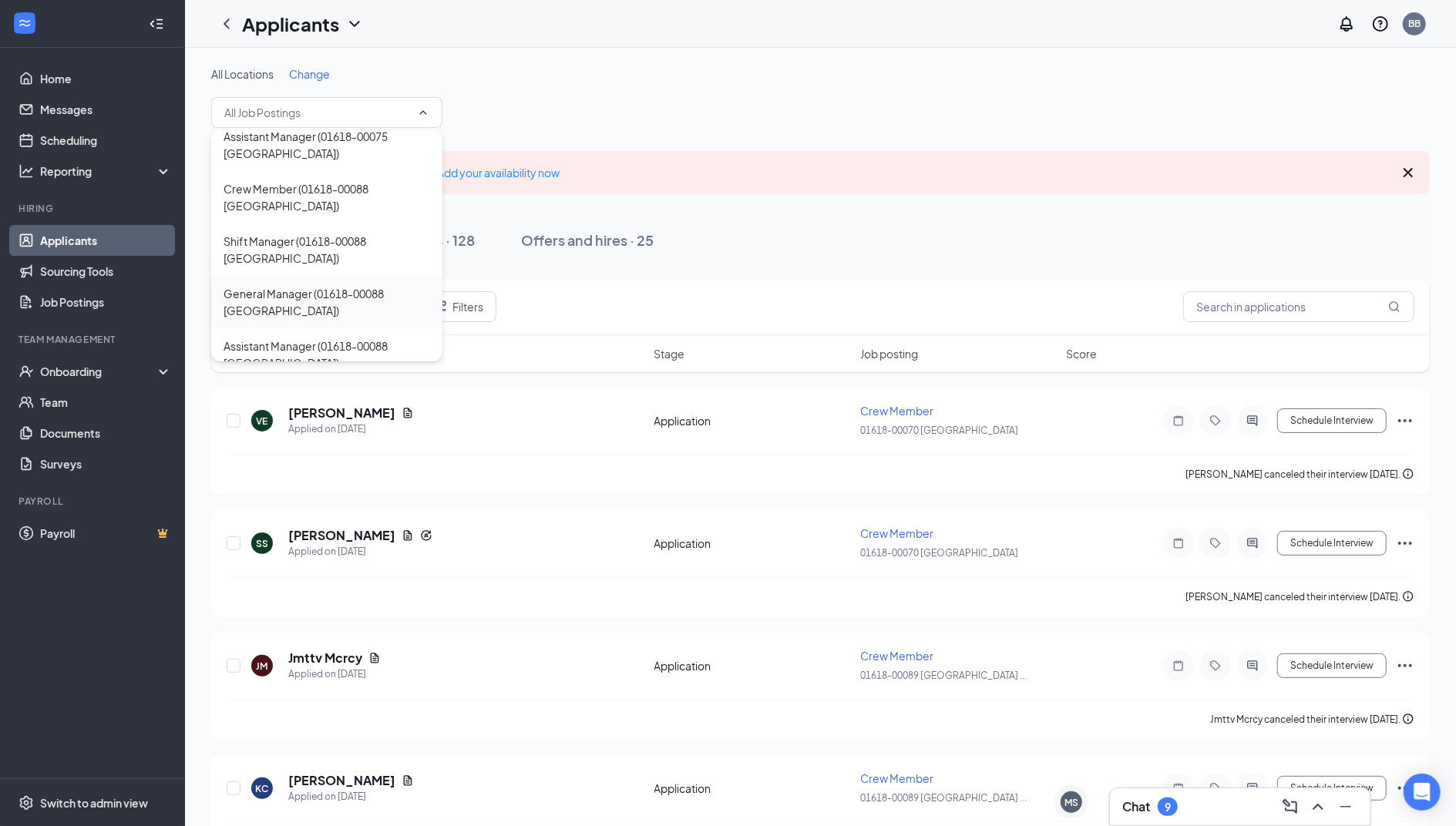
click at [401, 297] on div "General Manager (01618-00088 [GEOGRAPHIC_DATA])" at bounding box center [326, 302] width 207 height 34
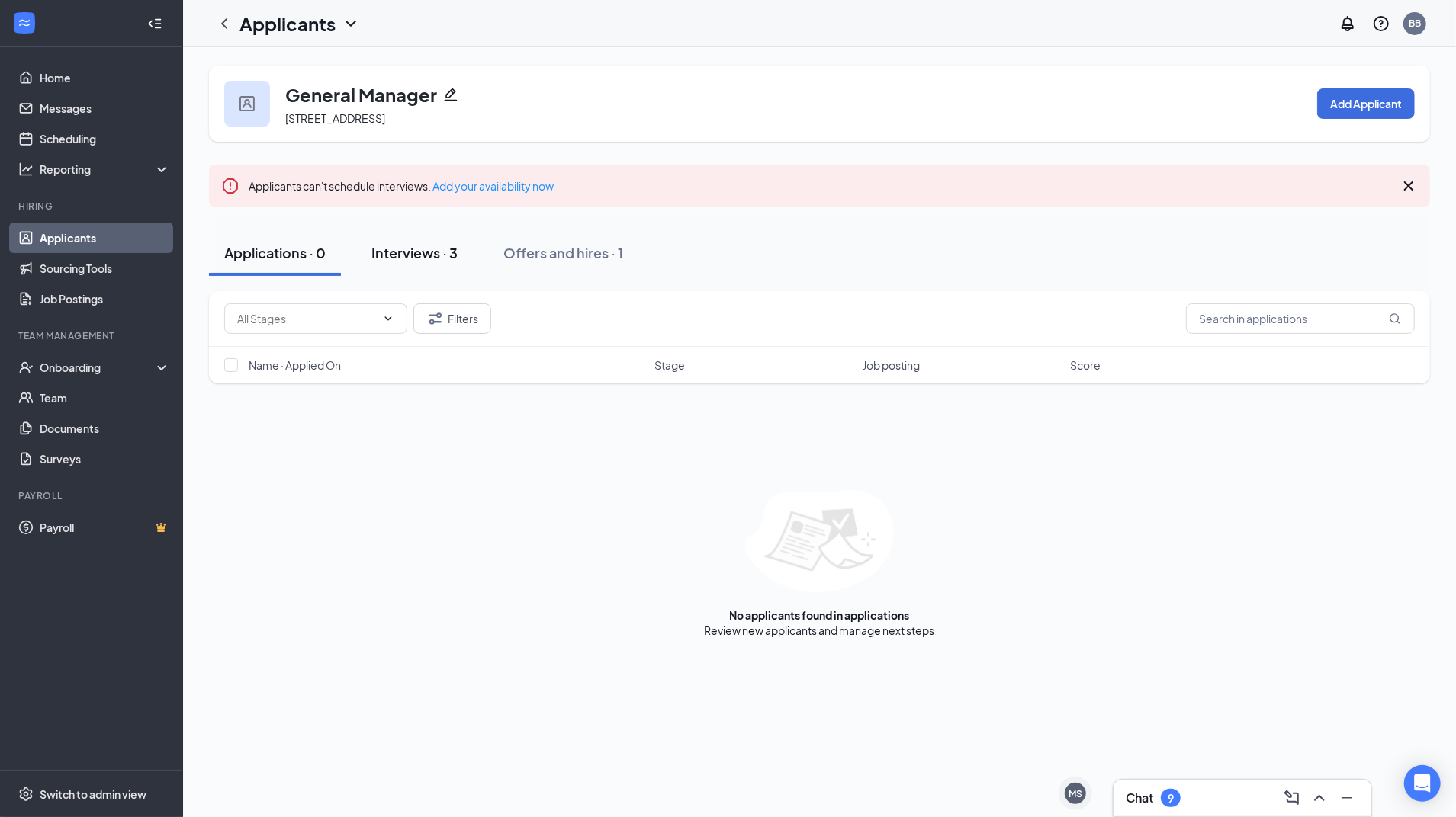
click at [418, 231] on button "Interviews · 3" at bounding box center [414, 253] width 117 height 46
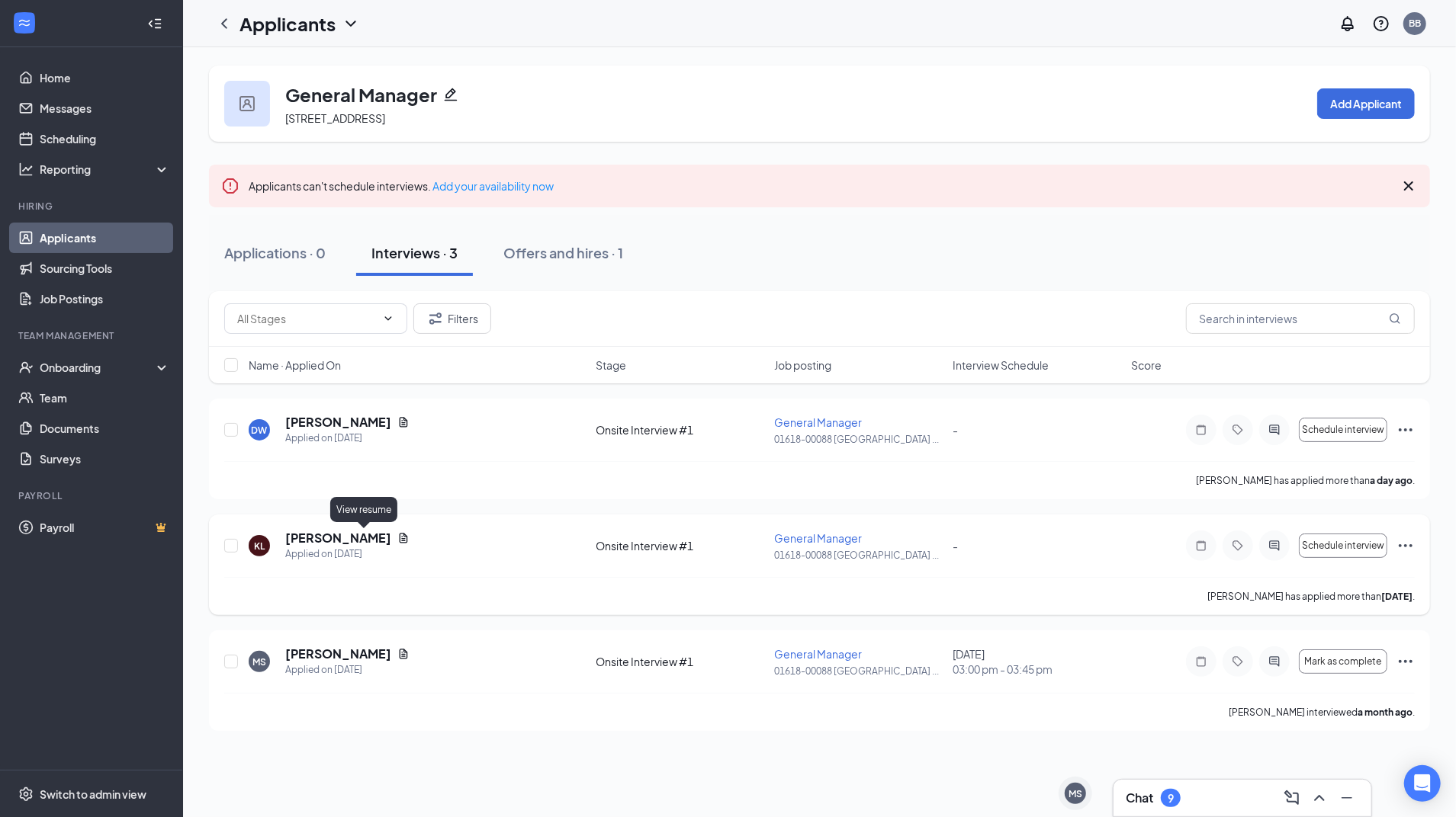
click at [398, 543] on icon "Document" at bounding box center [404, 539] width 12 height 12
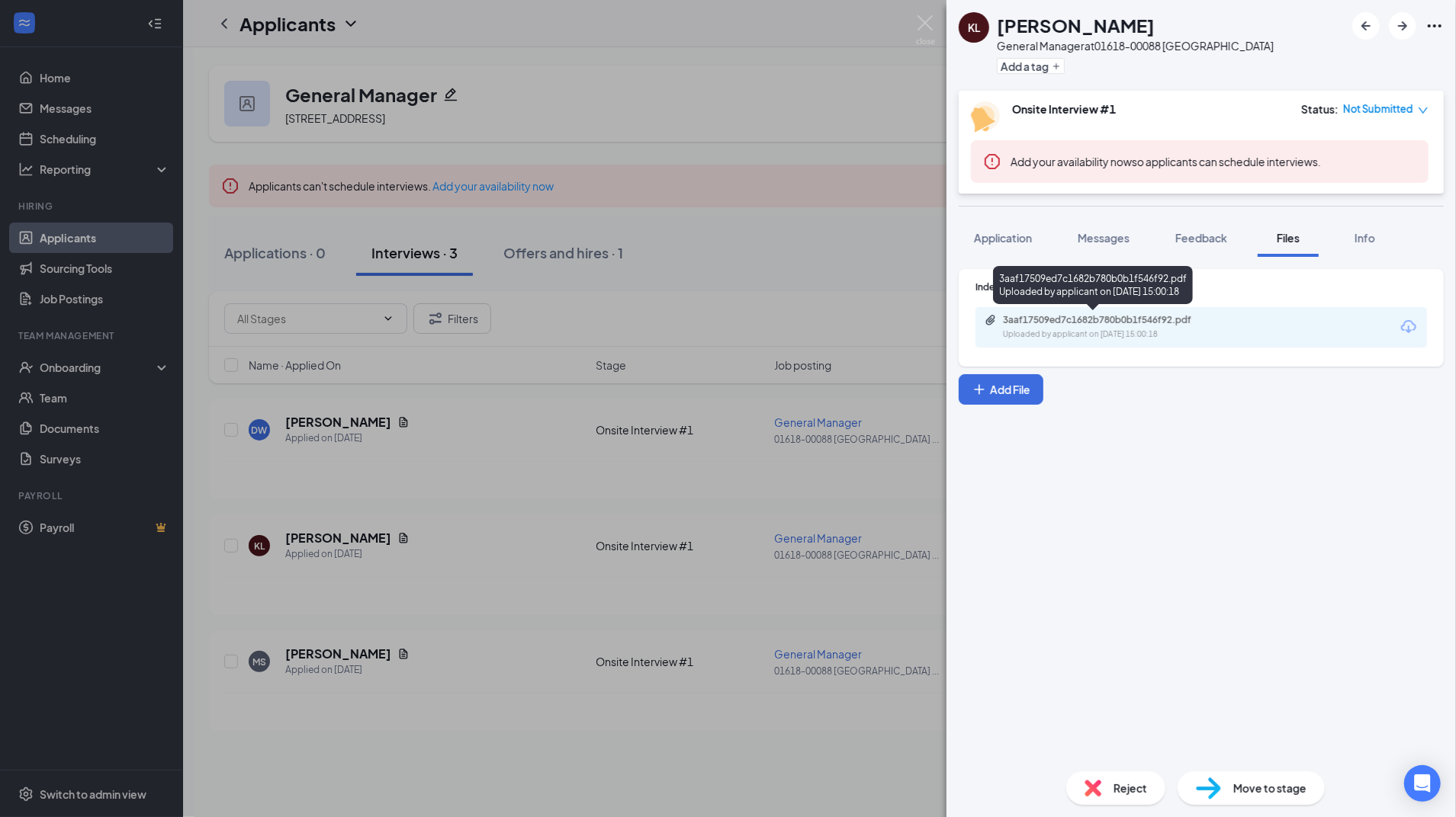
click at [1099, 339] on div "Uploaded by applicant on [DATE] 15:00:18" at bounding box center [1117, 335] width 229 height 12
click at [923, 22] on img at bounding box center [925, 30] width 19 height 30
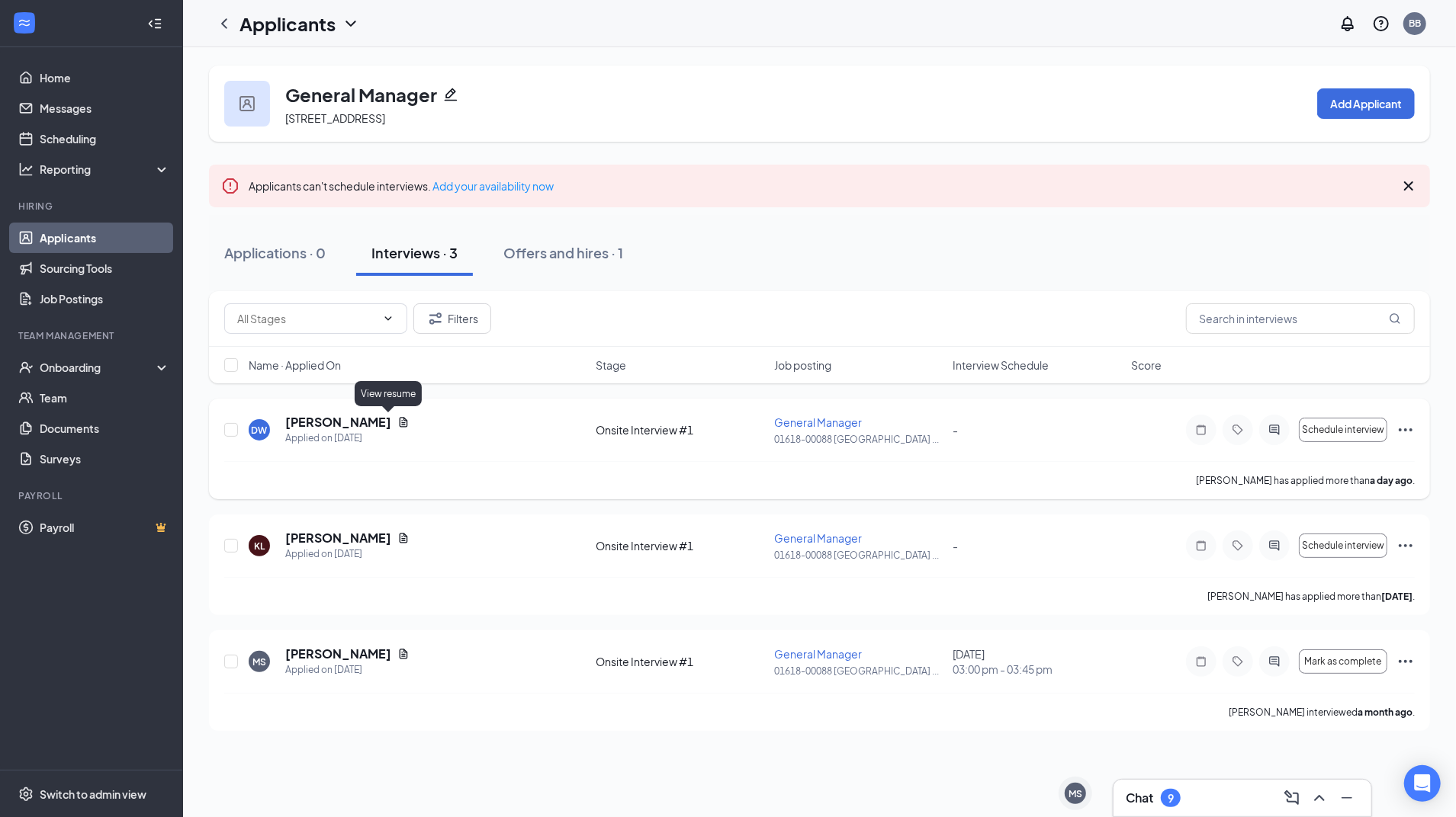
click at [398, 425] on icon "Document" at bounding box center [404, 422] width 12 height 12
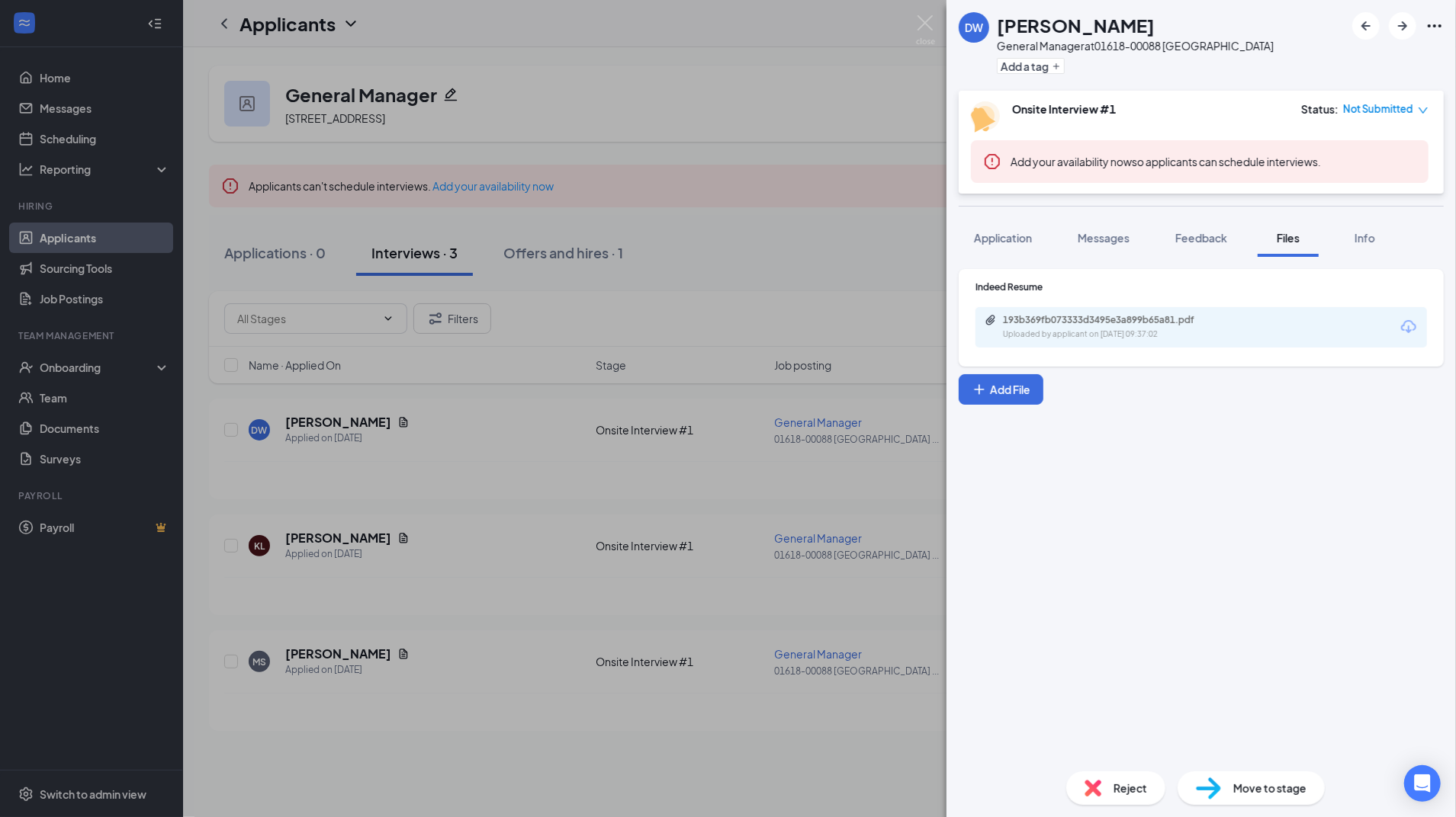
click at [1078, 332] on div "Uploaded by applicant on [DATE] 09:37:02" at bounding box center [1117, 335] width 229 height 12
click at [920, 42] on img at bounding box center [925, 30] width 19 height 30
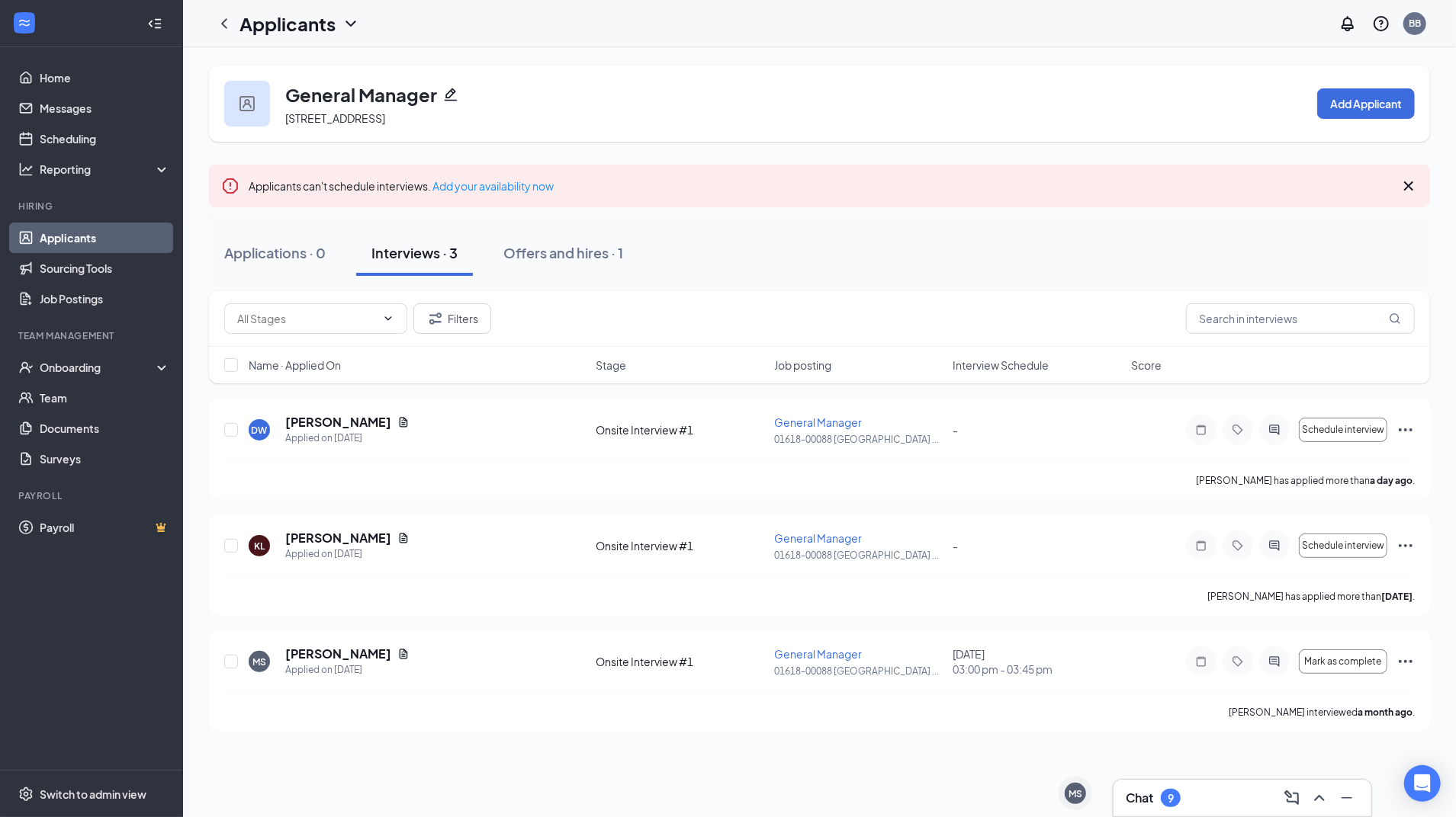
click at [920, 42] on div "Applicants BB" at bounding box center [819, 23] width 1272 height 47
click at [230, 37] on div at bounding box center [224, 23] width 30 height 30
click at [225, 23] on icon "ChevronLeft" at bounding box center [224, 23] width 18 height 18
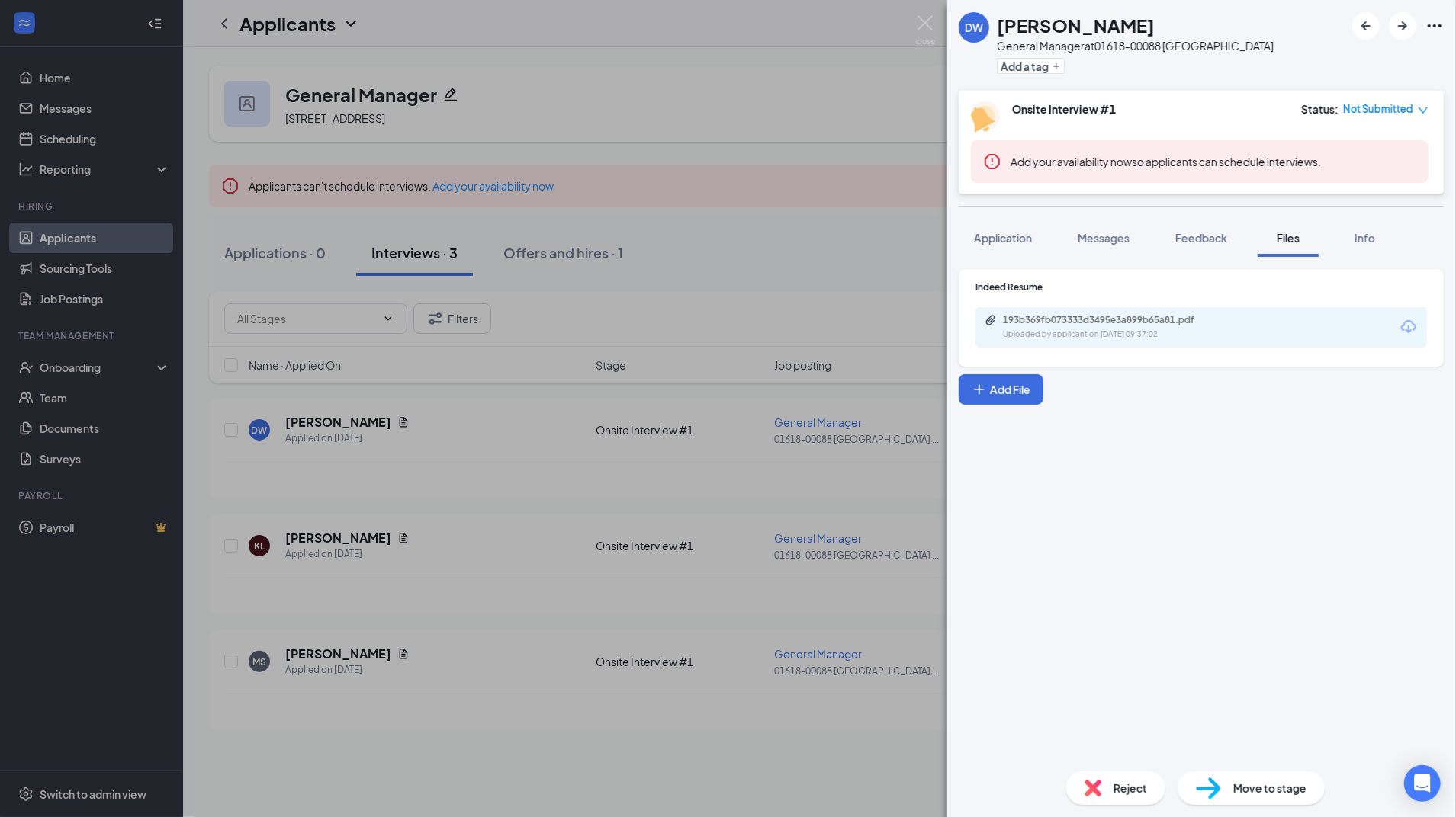
click at [402, 46] on div "DW [PERSON_NAME] General Manager at 01618-00088 [GEOGRAPHIC_DATA] Add a tag Ons…" at bounding box center [728, 408] width 1456 height 817
